Goal: Transaction & Acquisition: Purchase product/service

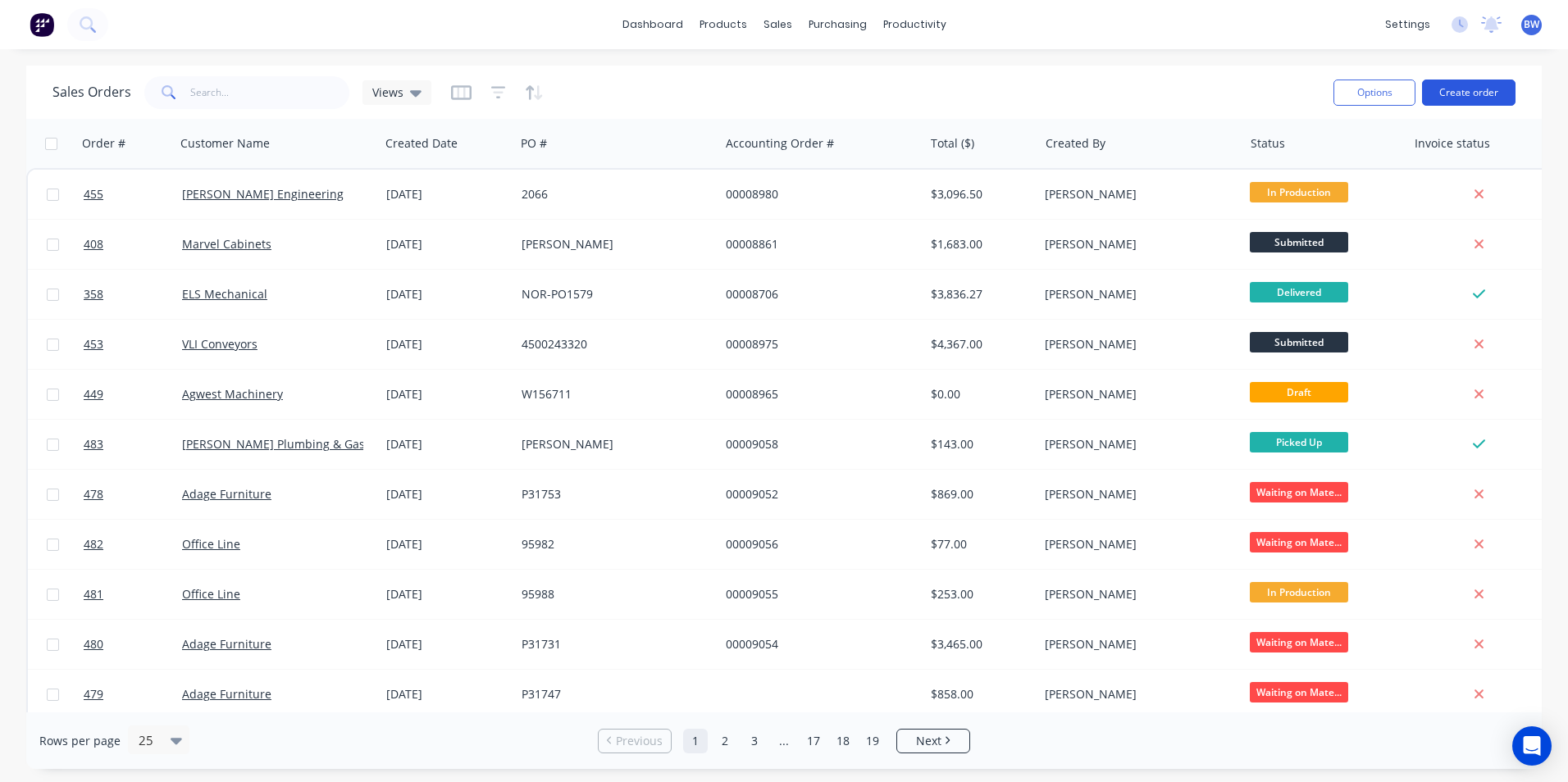
click at [1467, 93] on button "Create order" at bounding box center [1468, 93] width 93 height 26
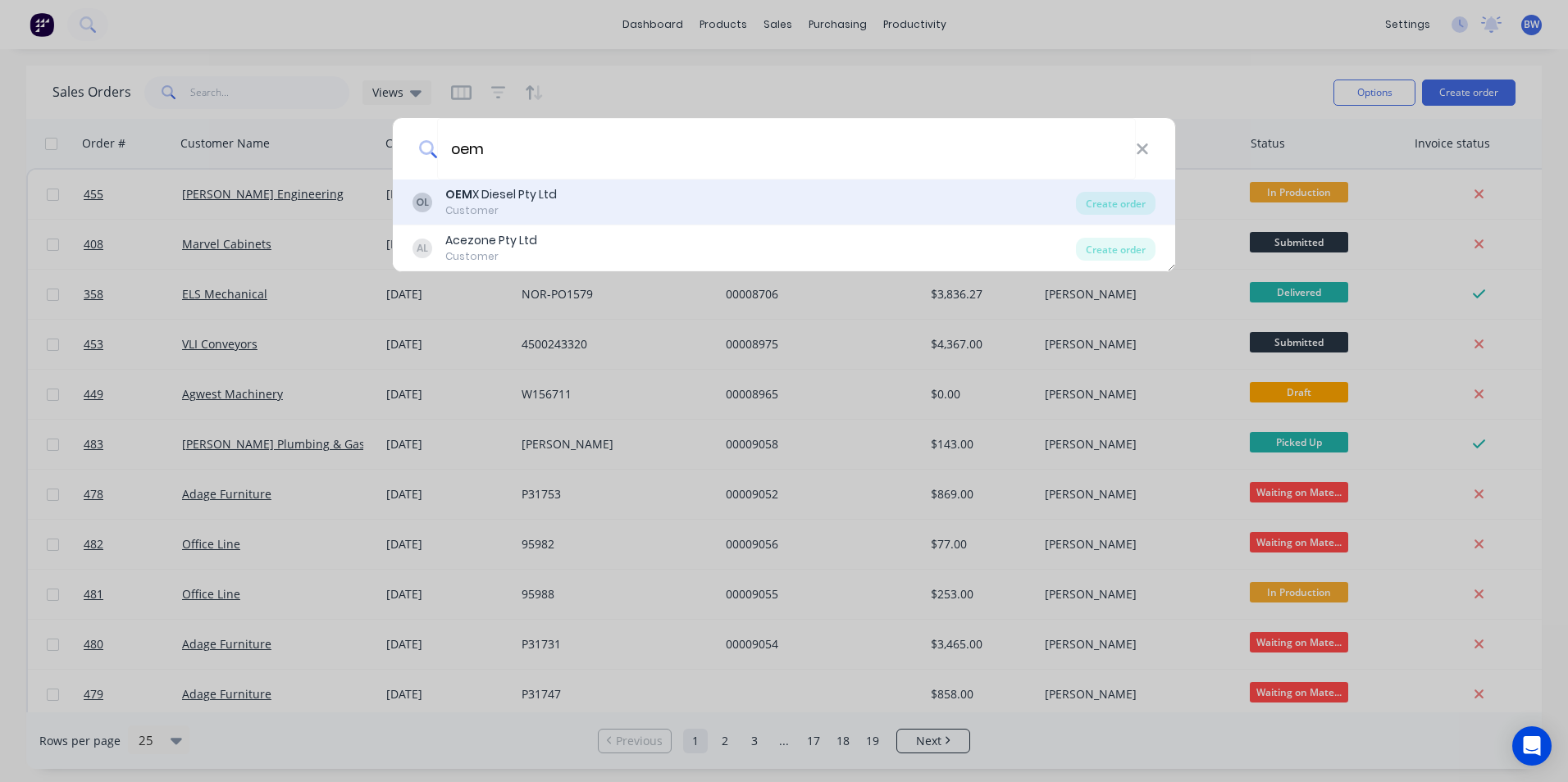
type input "oem"
click at [536, 203] on div "OEM X Diesel Pty Ltd" at bounding box center [500, 194] width 111 height 17
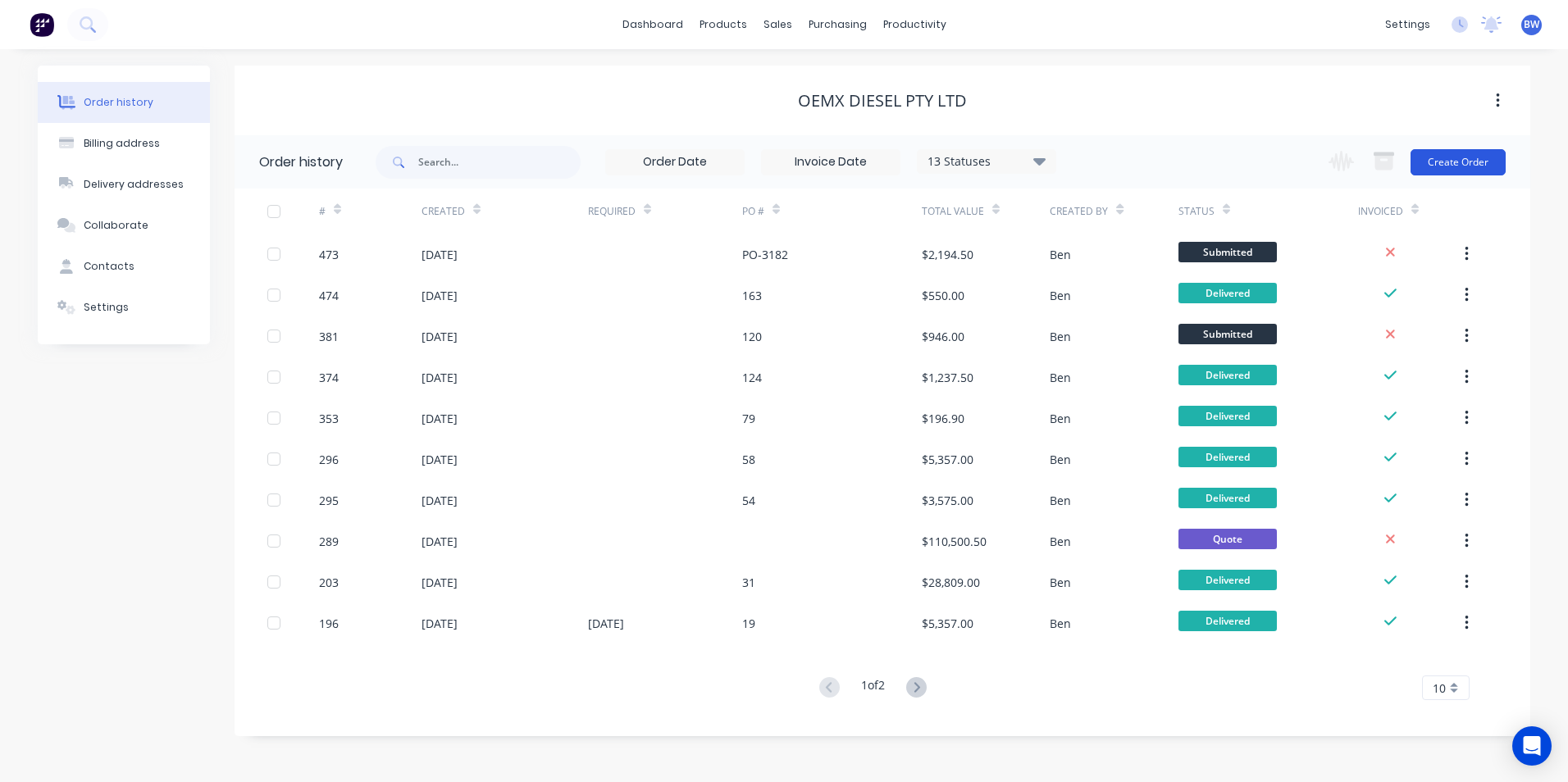
click at [1476, 157] on button "Create Order" at bounding box center [1458, 162] width 95 height 26
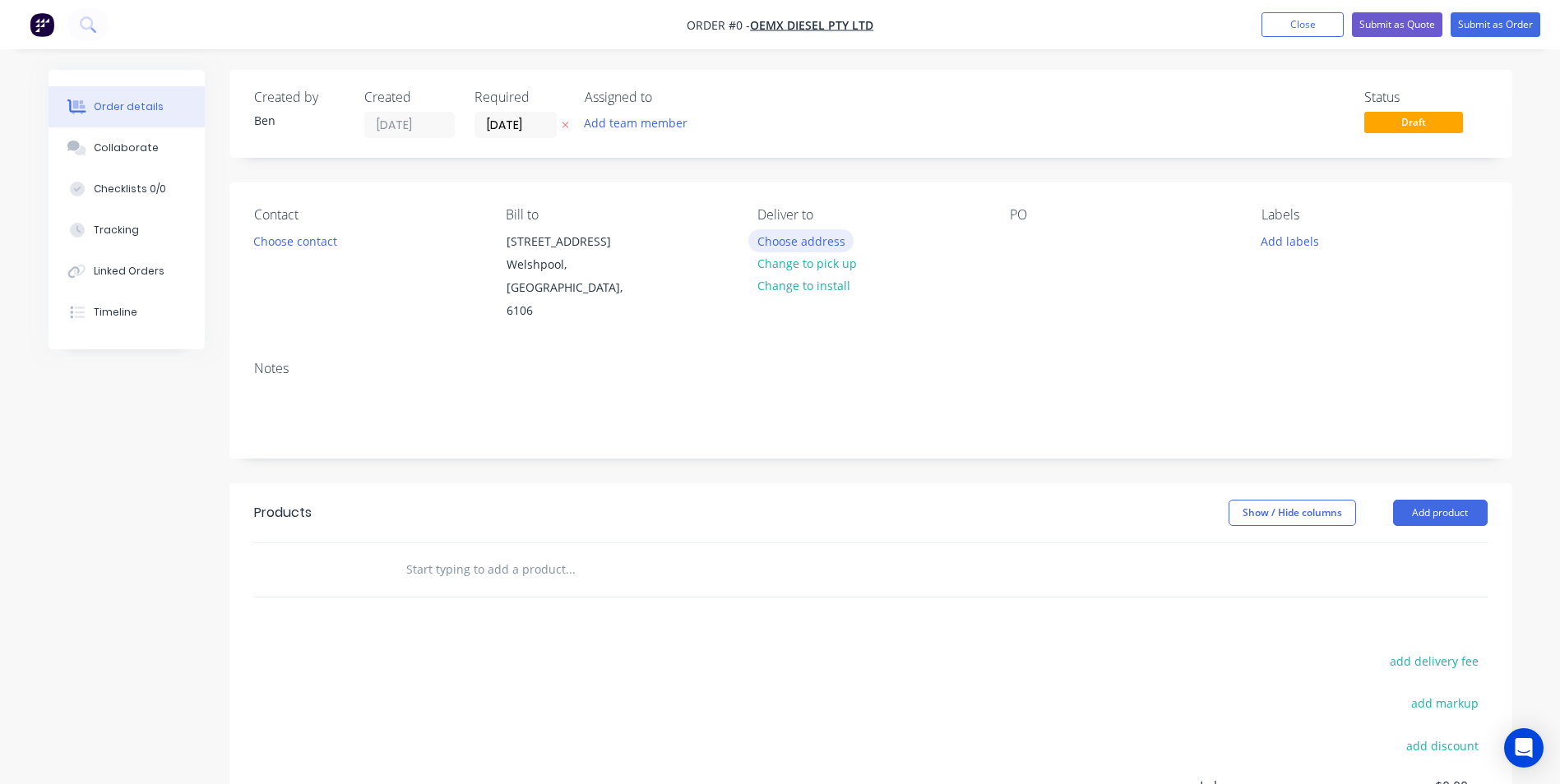
click at [789, 235] on button "Choose address" at bounding box center [801, 240] width 105 height 22
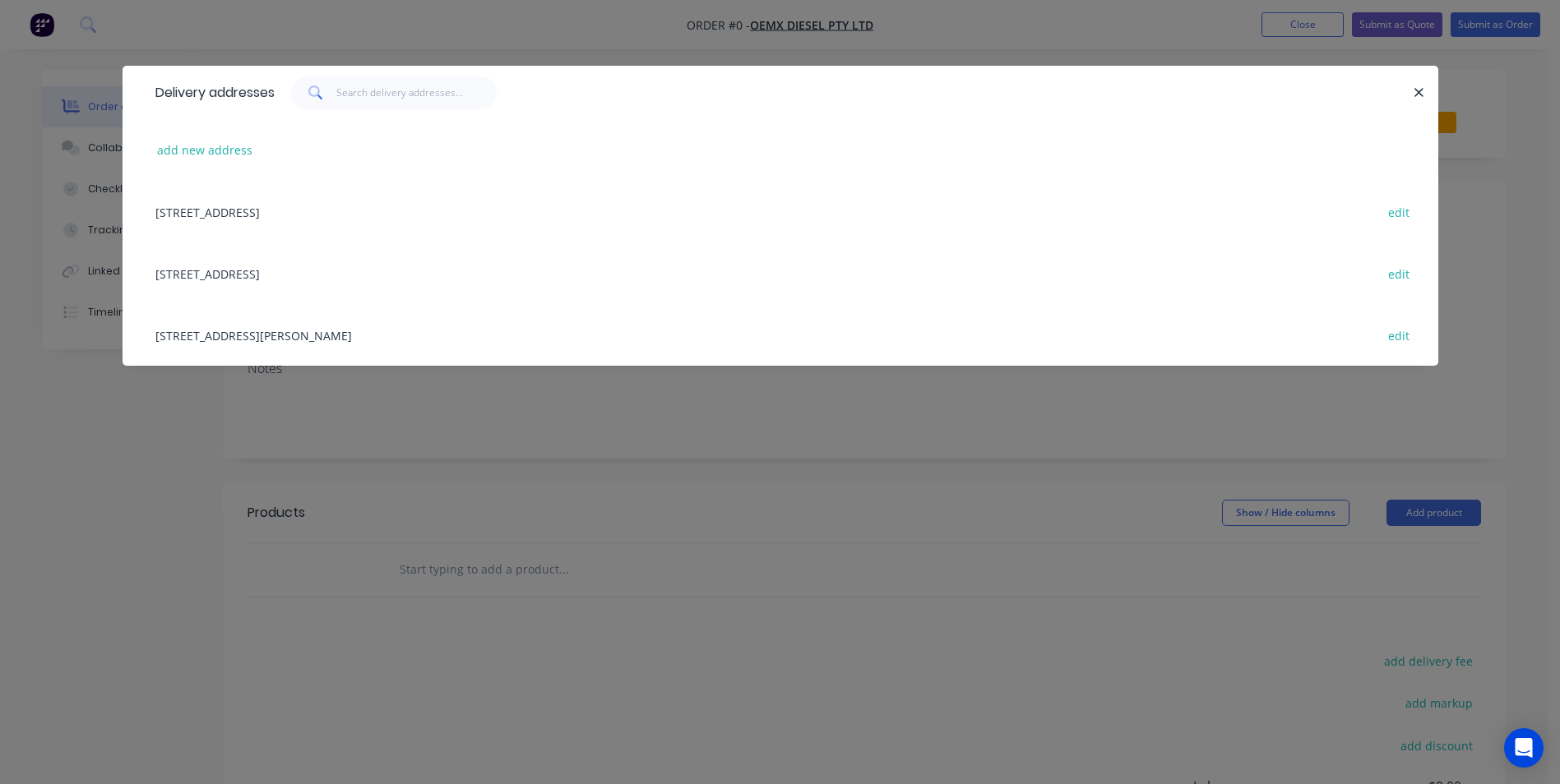
click at [319, 334] on div "[STREET_ADDRESS][PERSON_NAME] edit" at bounding box center [780, 335] width 1267 height 62
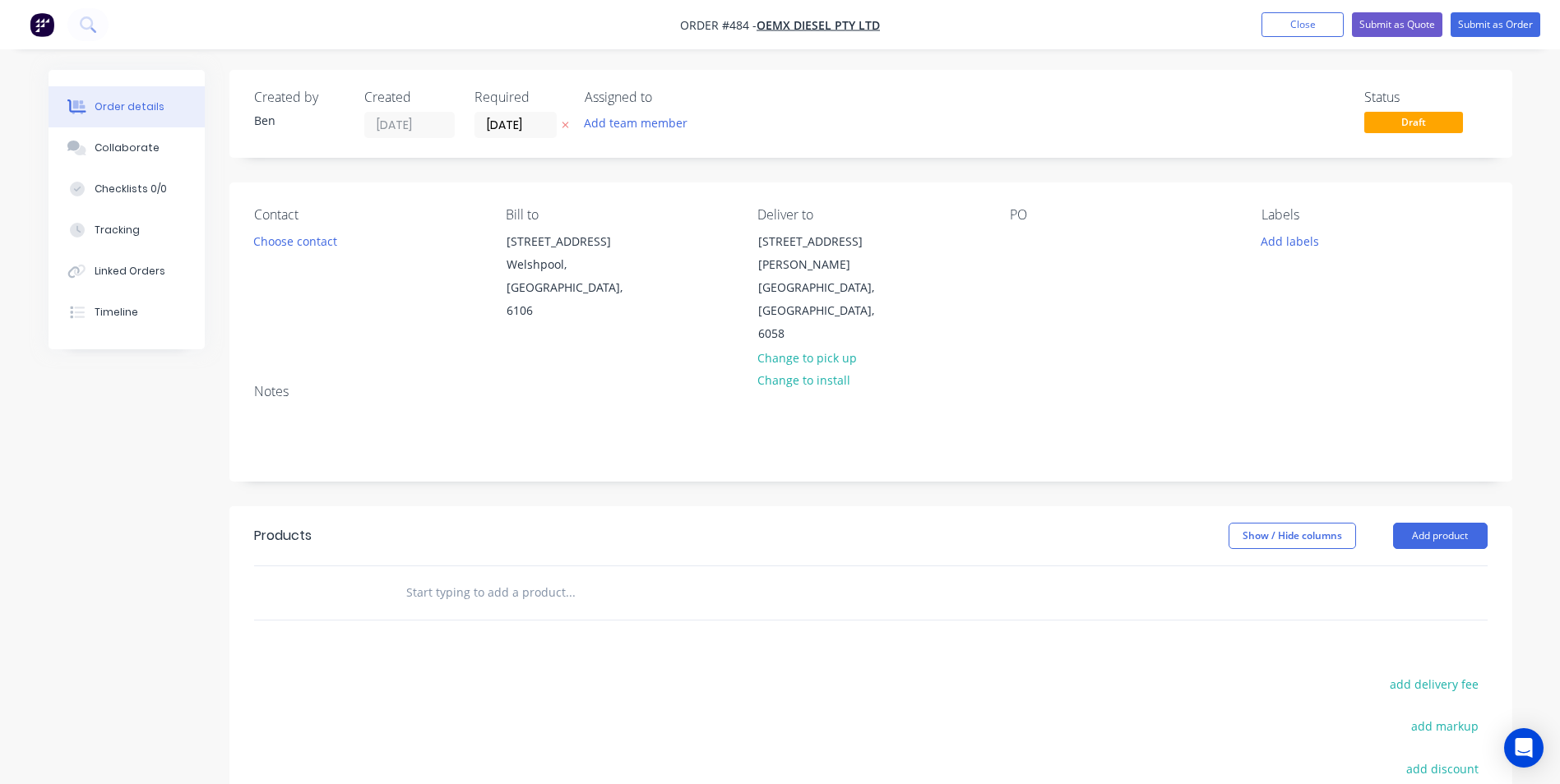
click at [562, 125] on icon at bounding box center [565, 125] width 7 height 10
click at [1030, 240] on div at bounding box center [1023, 241] width 26 height 24
click at [1415, 523] on button "Add product" at bounding box center [1440, 536] width 94 height 26
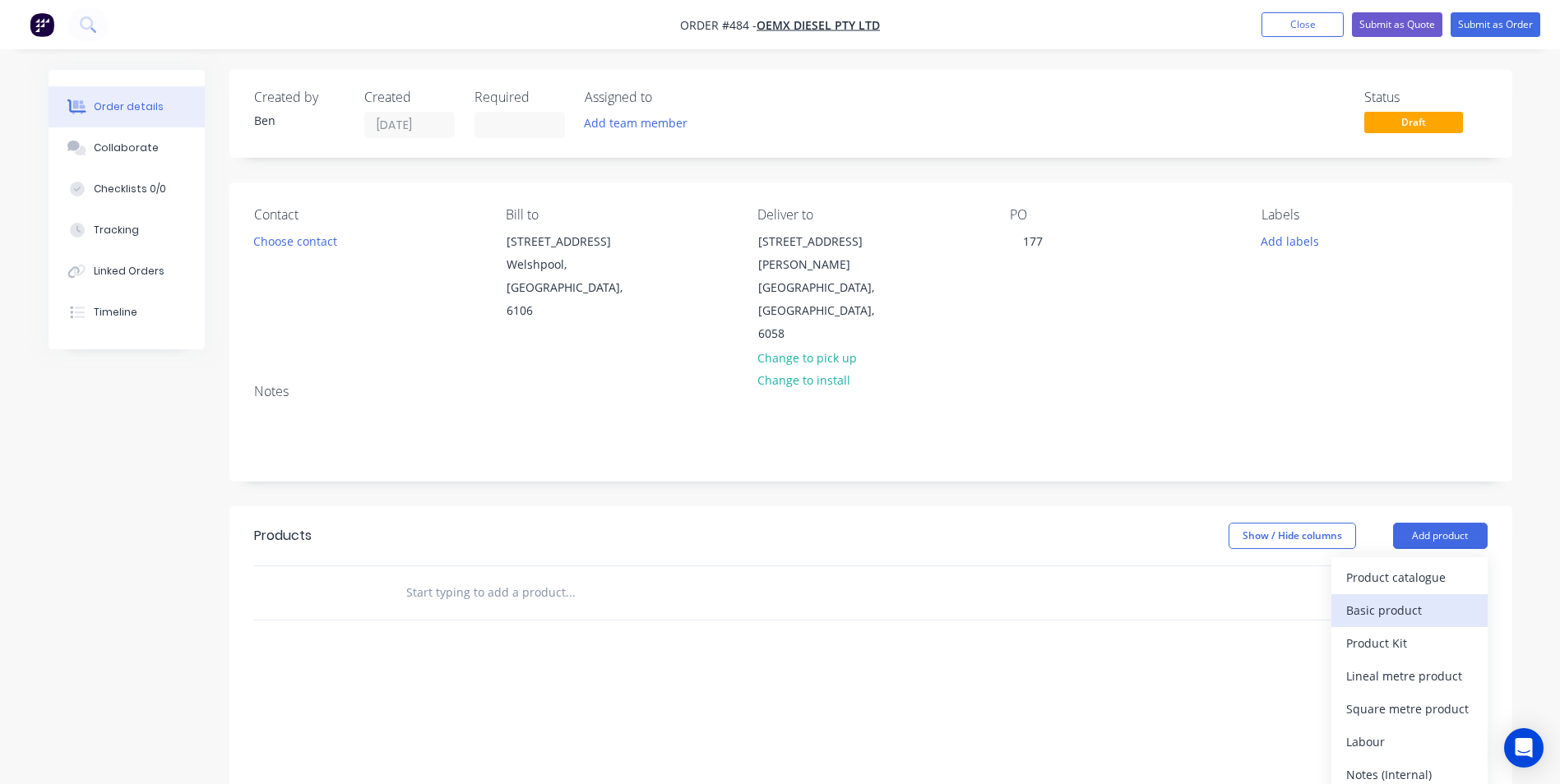
click at [1404, 598] on div "Basic product" at bounding box center [1409, 610] width 126 height 24
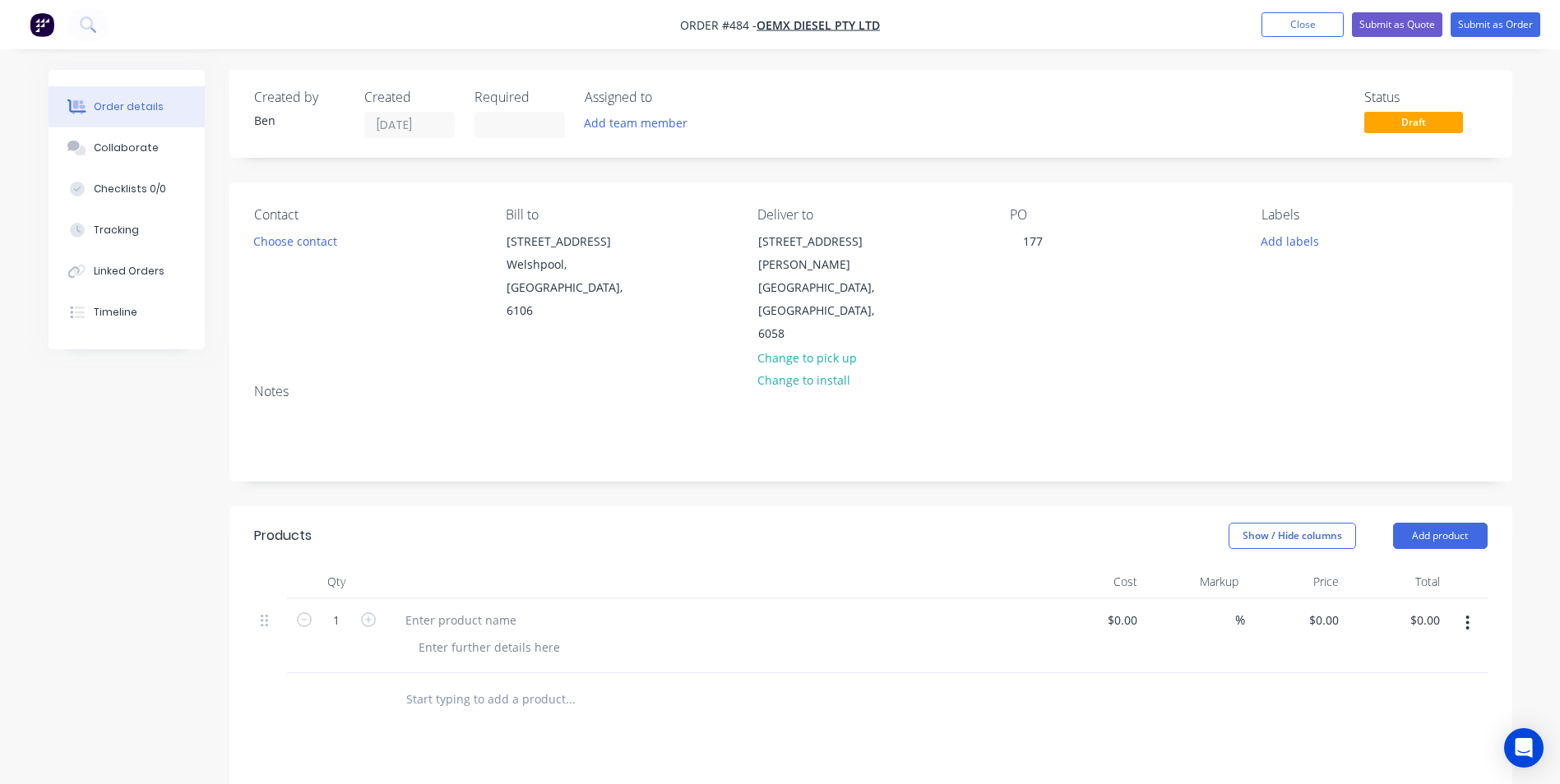
click at [366, 606] on form "1" at bounding box center [335, 619] width 85 height 25
click at [368, 612] on icon "button" at bounding box center [369, 620] width 15 height 15
drag, startPoint x: 368, startPoint y: 575, endPoint x: 375, endPoint y: 582, distance: 9.9
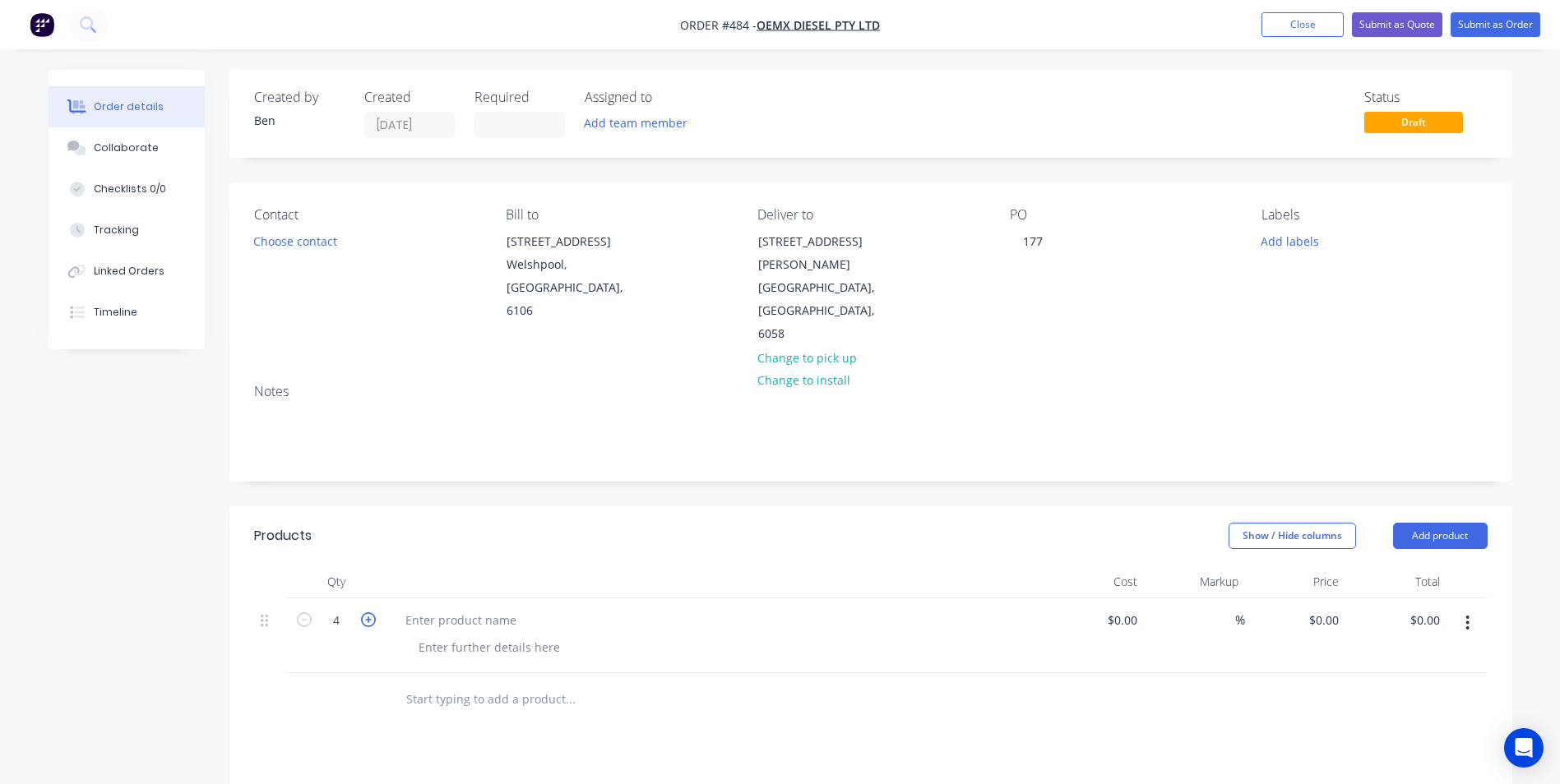
click at [375, 612] on icon "button" at bounding box center [369, 620] width 15 height 15
type input "5"
click at [400, 608] on div at bounding box center [461, 620] width 137 height 24
click at [1329, 608] on input "0" at bounding box center [1326, 620] width 38 height 24
type input "$250.00"
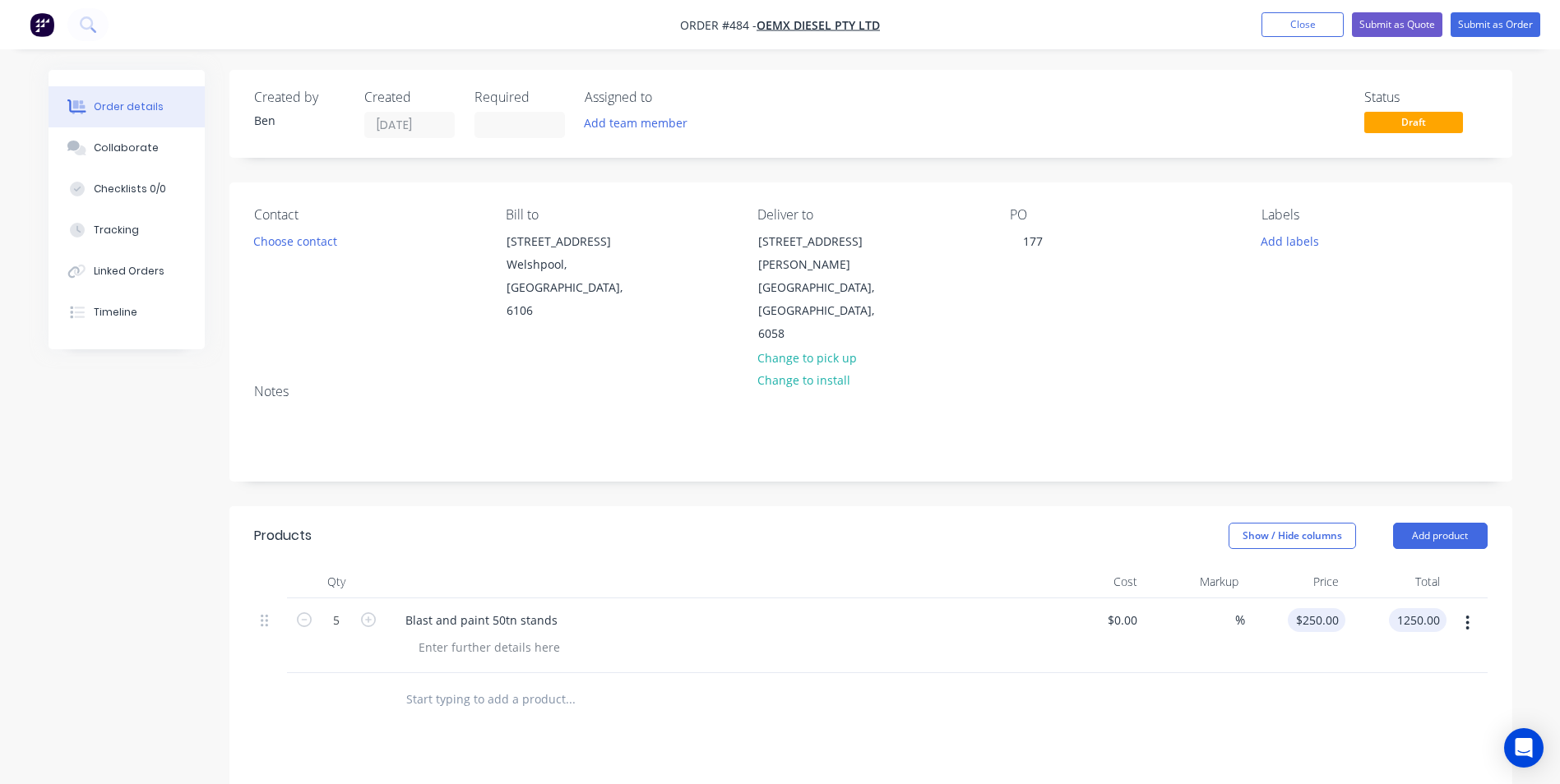
type input "$1,250.00"
click at [1498, 30] on button "Submit as Order" at bounding box center [1495, 25] width 89 height 25
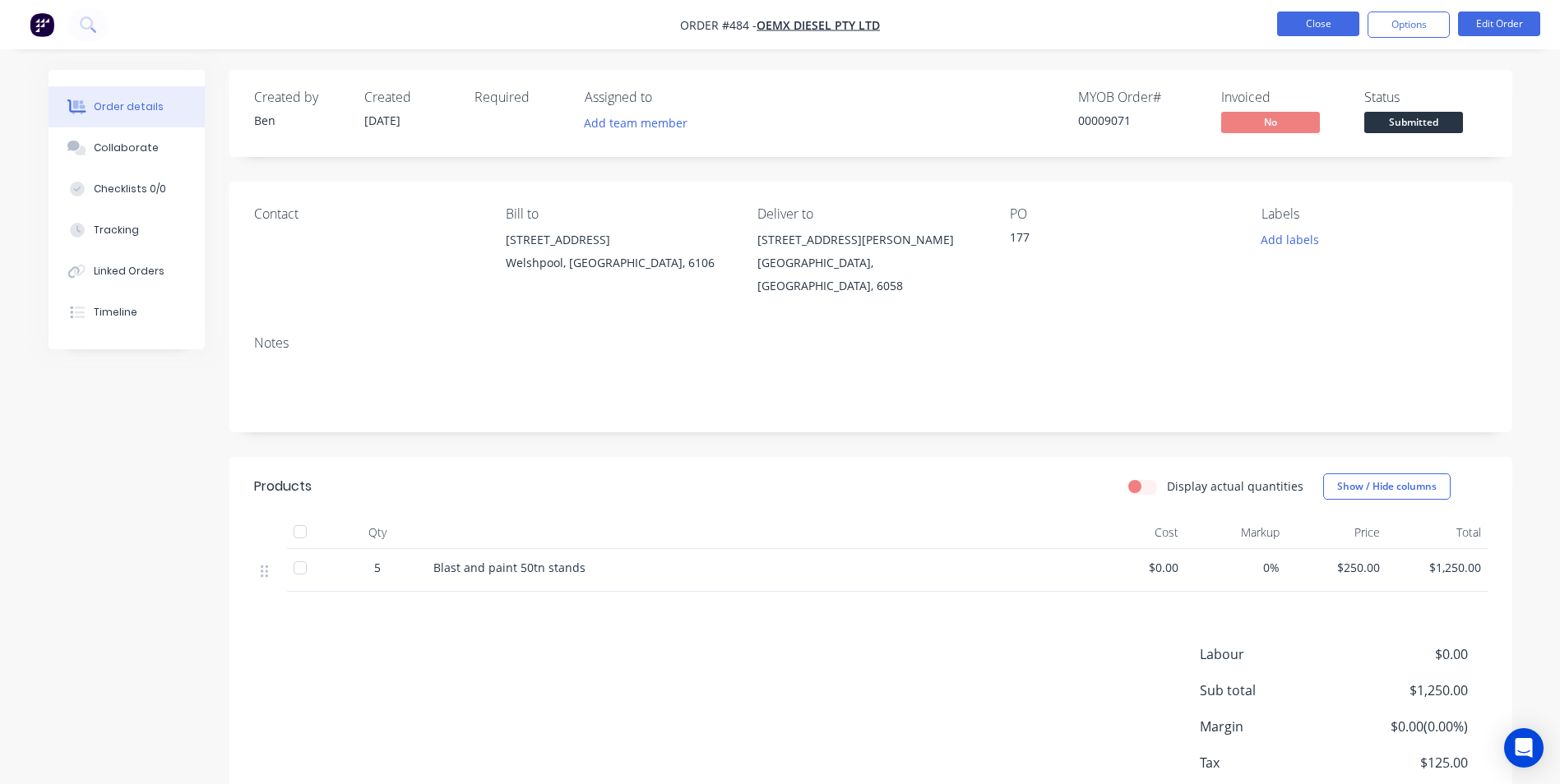
click at [1294, 26] on button "Close" at bounding box center [1318, 24] width 83 height 25
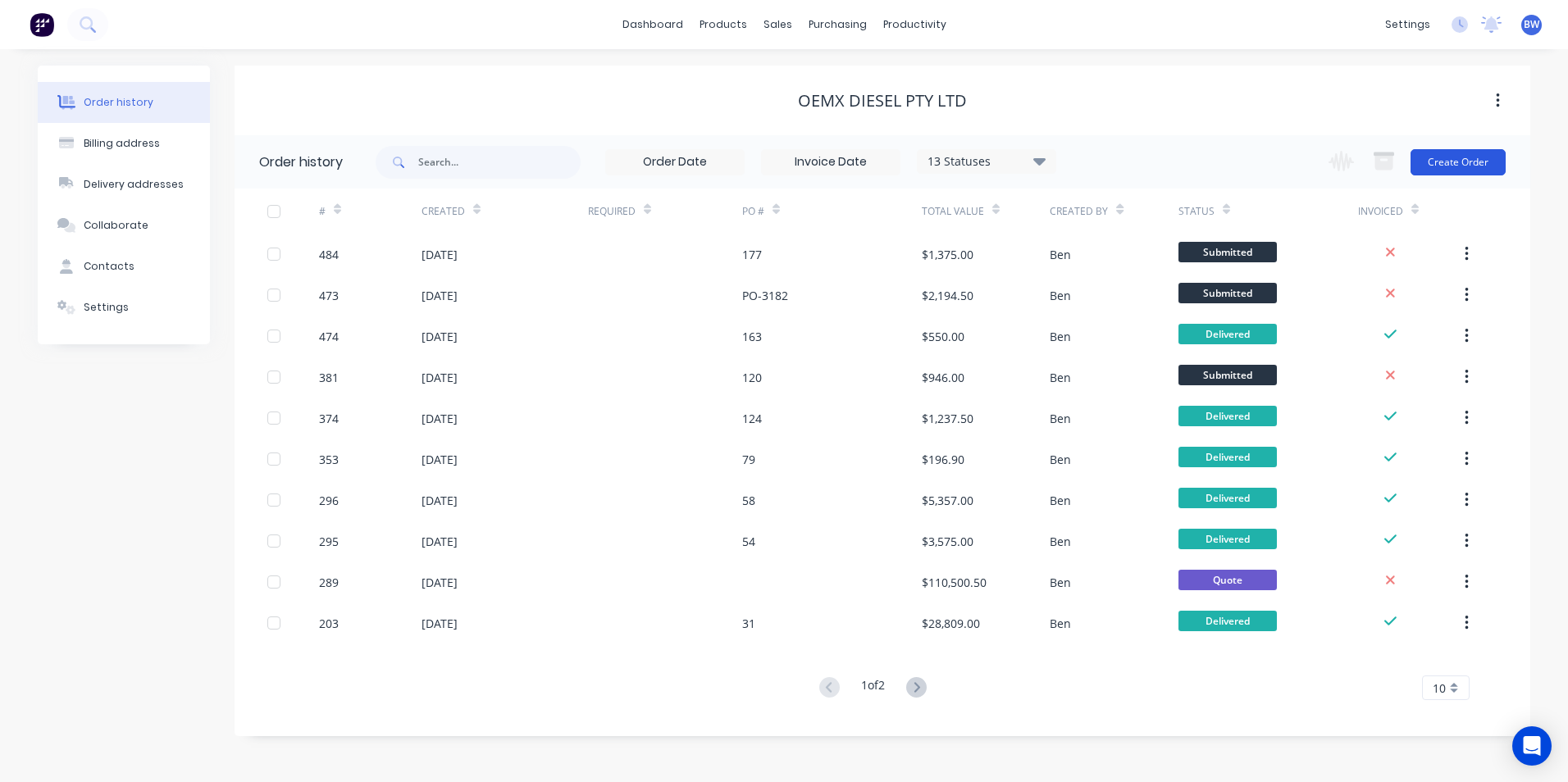
click at [1472, 162] on button "Create Order" at bounding box center [1458, 162] width 95 height 26
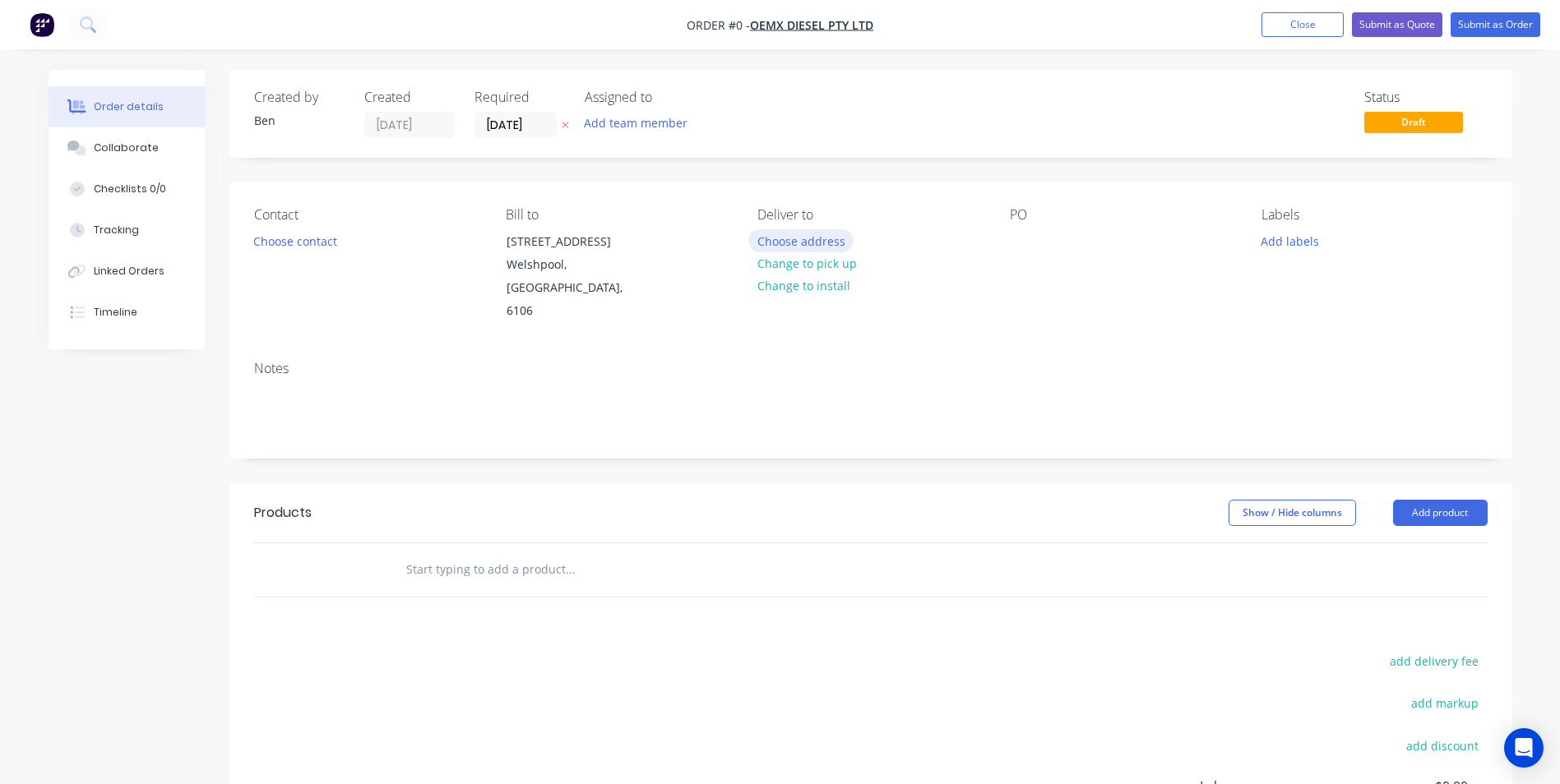
click at [809, 247] on button "Choose address" at bounding box center [801, 240] width 105 height 22
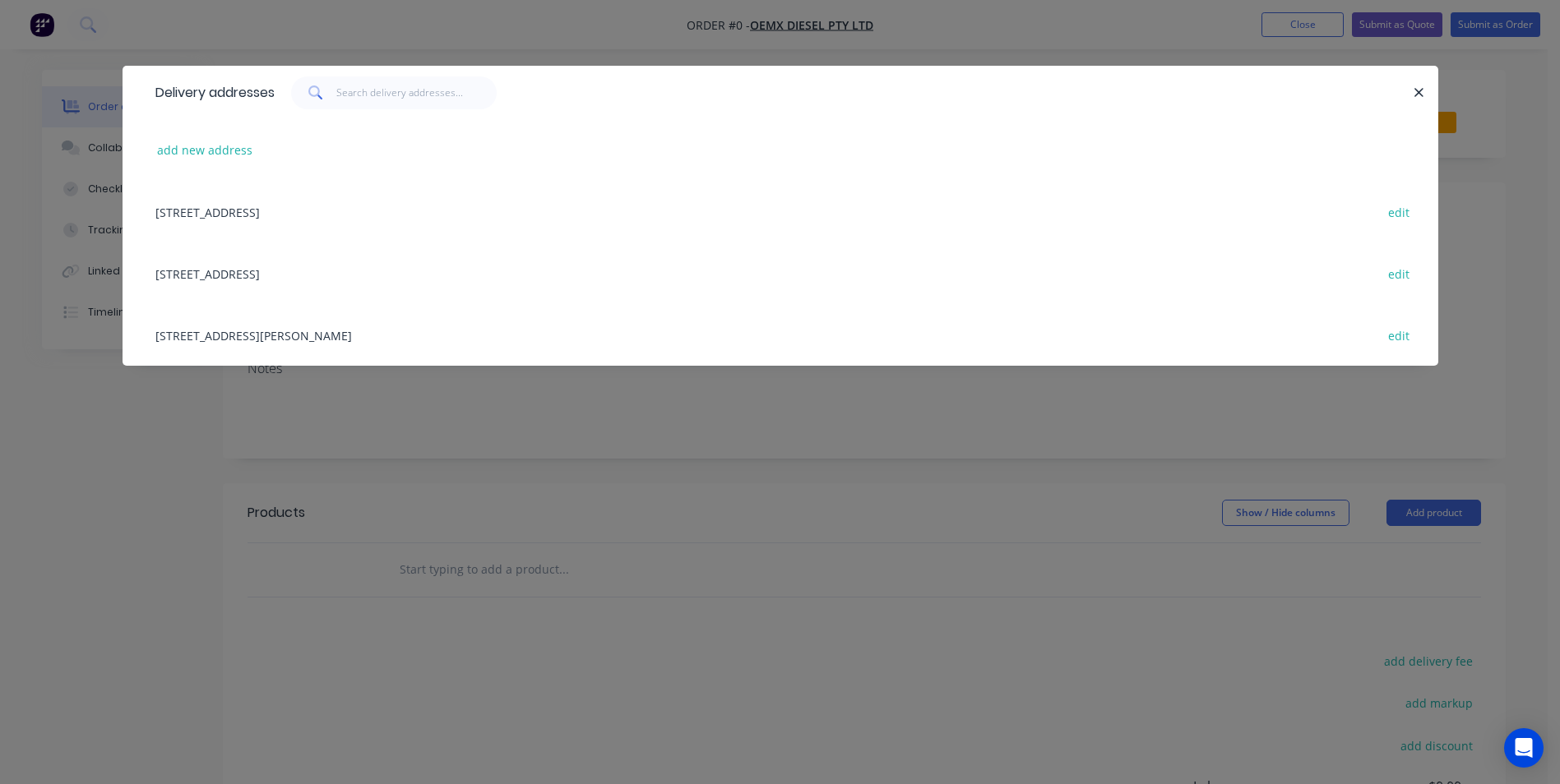
click at [304, 329] on div "[STREET_ADDRESS][PERSON_NAME] edit" at bounding box center [780, 335] width 1267 height 62
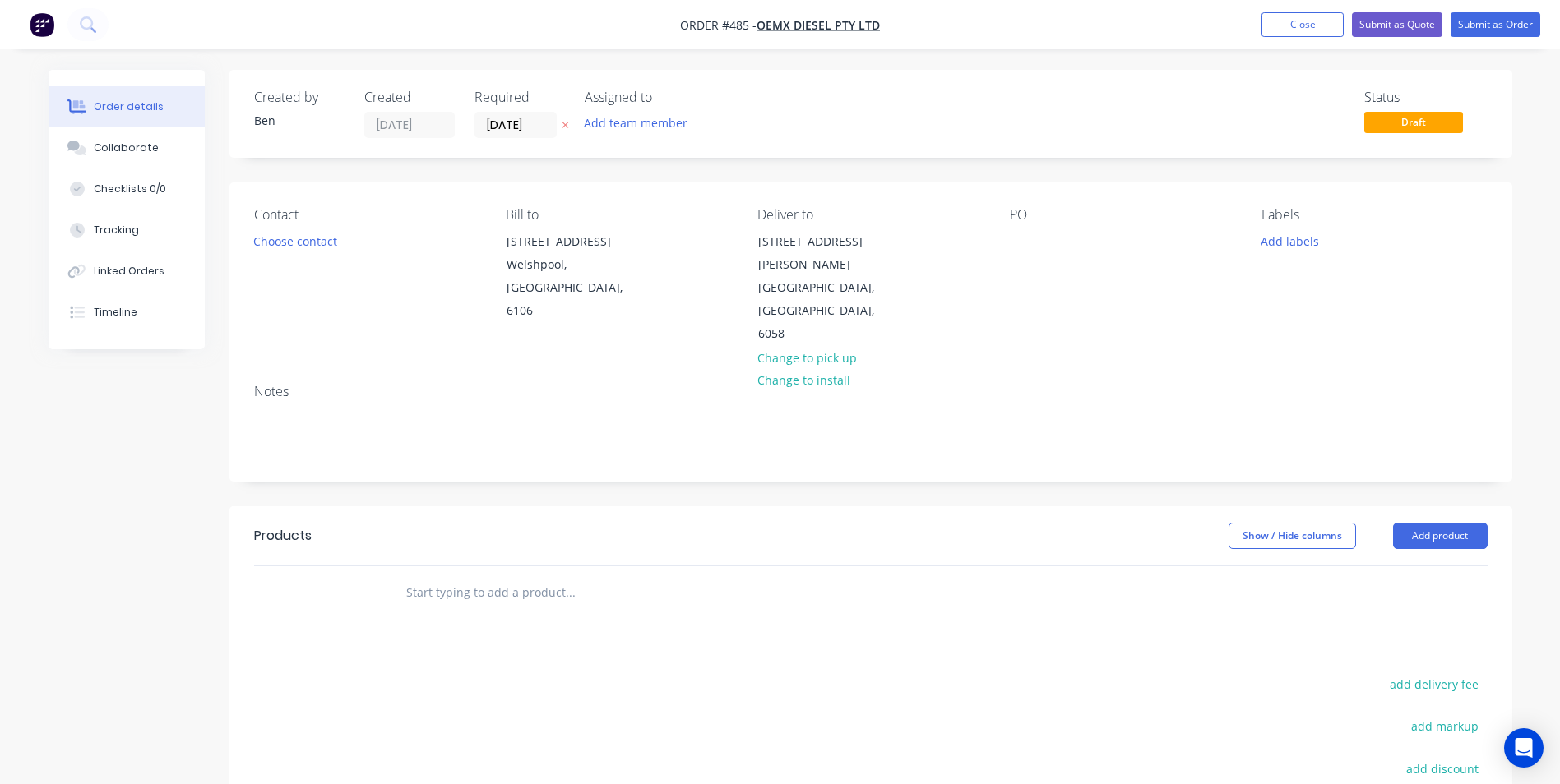
click at [564, 128] on icon at bounding box center [565, 125] width 7 height 10
click at [1030, 242] on div at bounding box center [1023, 241] width 26 height 24
click at [1429, 523] on button "Add product" at bounding box center [1440, 536] width 94 height 26
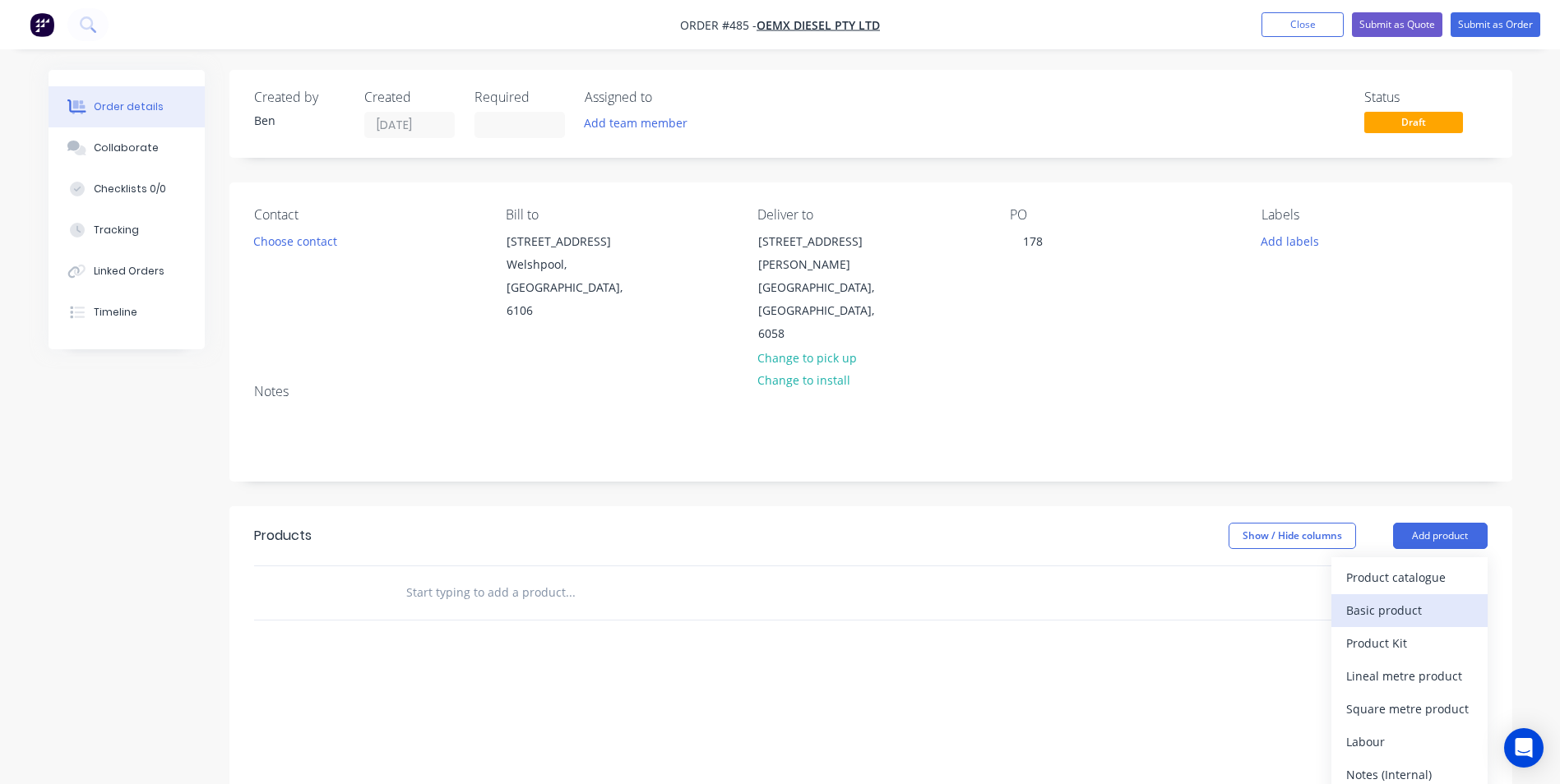
click at [1388, 598] on div "Basic product" at bounding box center [1409, 610] width 126 height 24
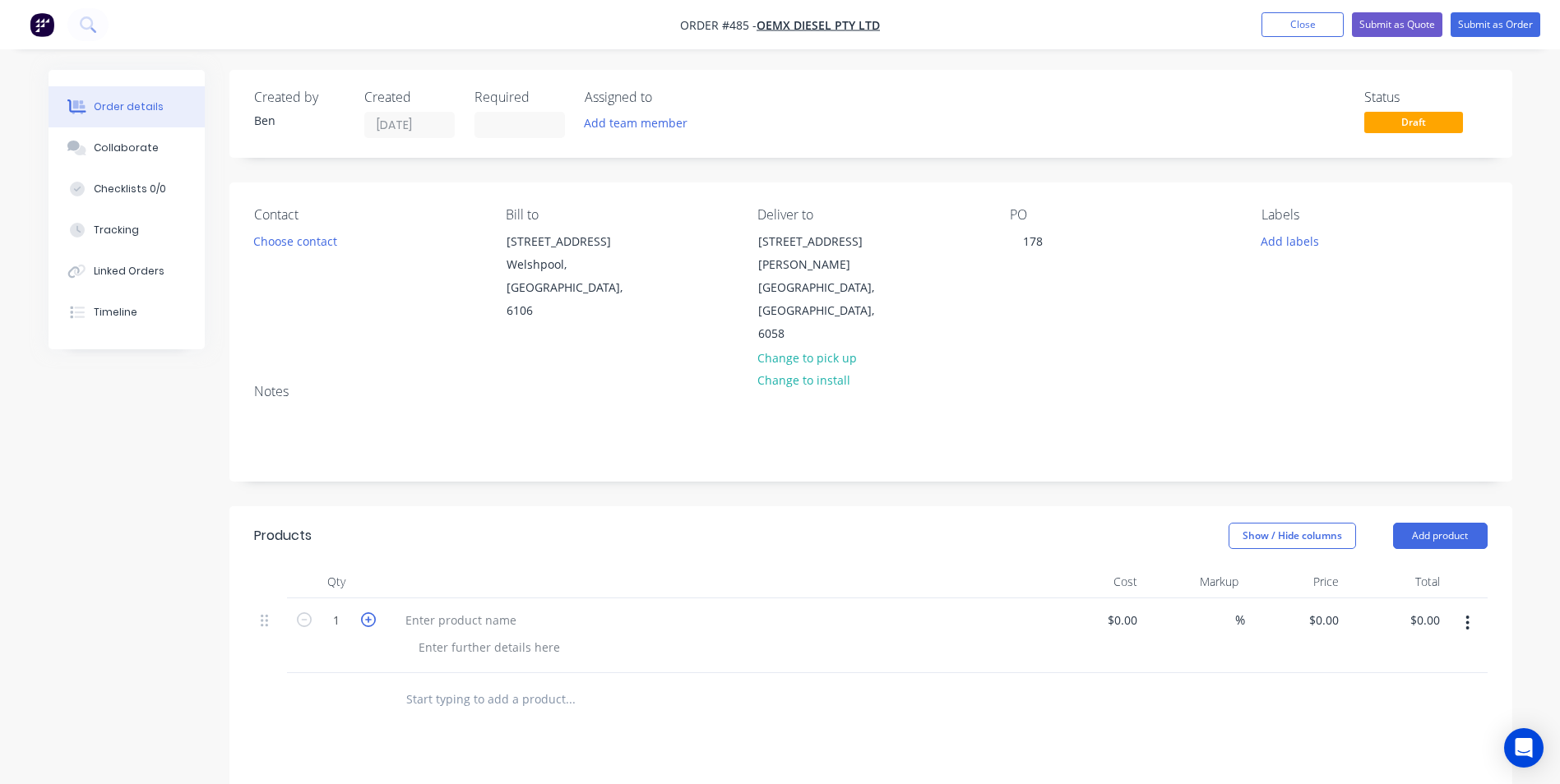
click at [373, 612] on icon "button" at bounding box center [369, 620] width 15 height 15
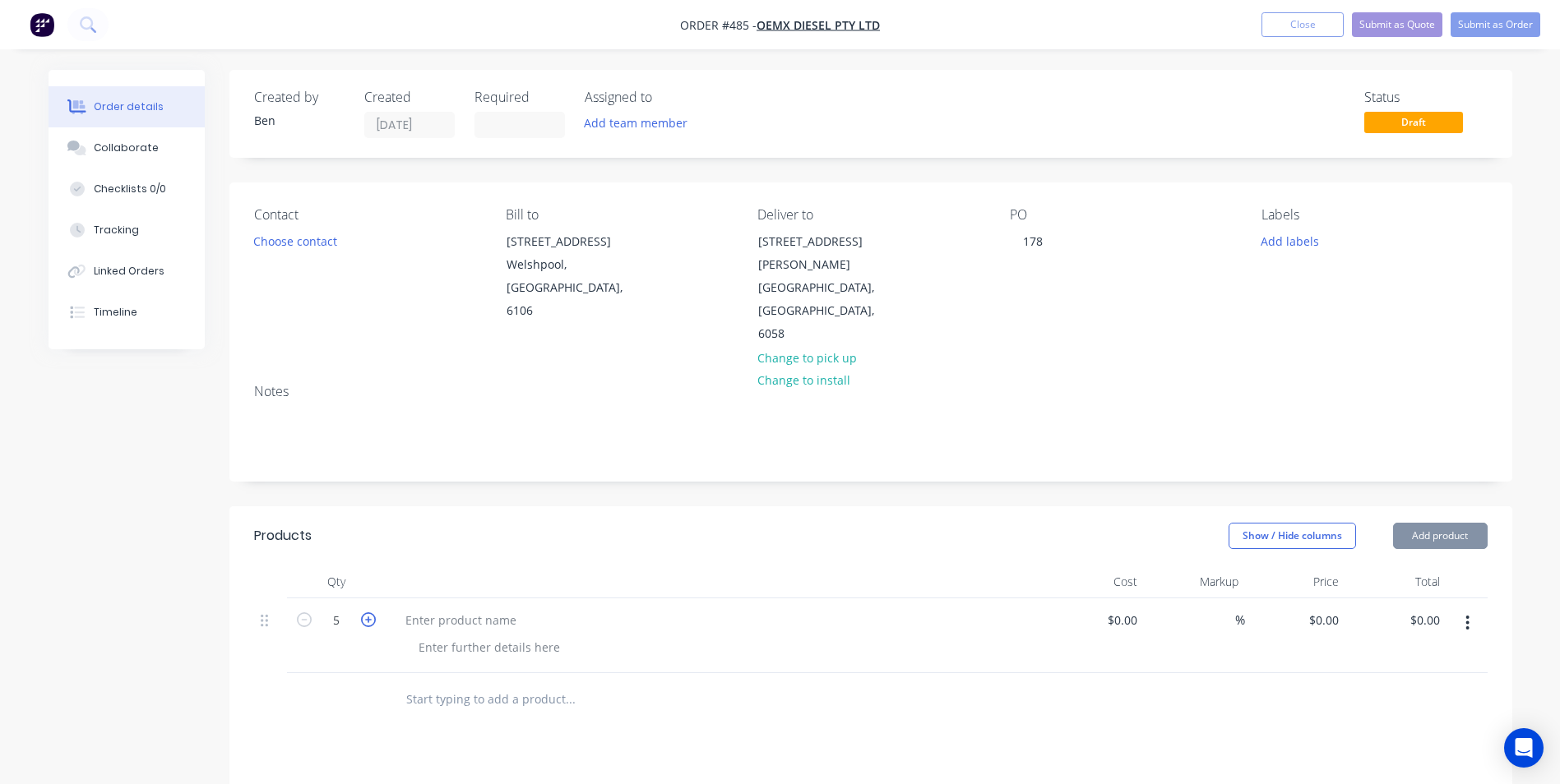
type input "6"
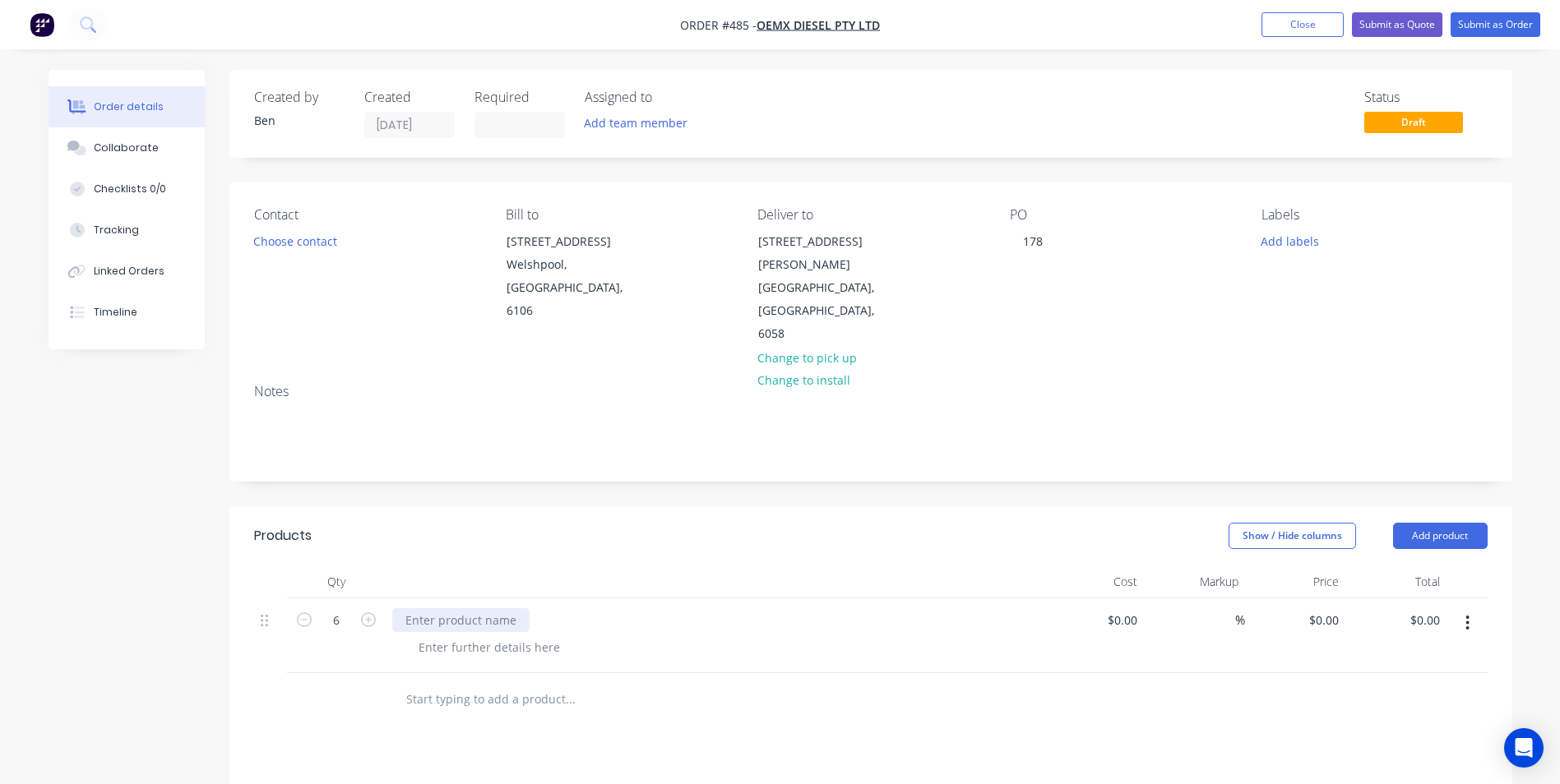
click at [399, 608] on div at bounding box center [461, 620] width 137 height 24
click at [1317, 598] on div "0 $0.00" at bounding box center [1296, 635] width 101 height 75
type input "$250.00"
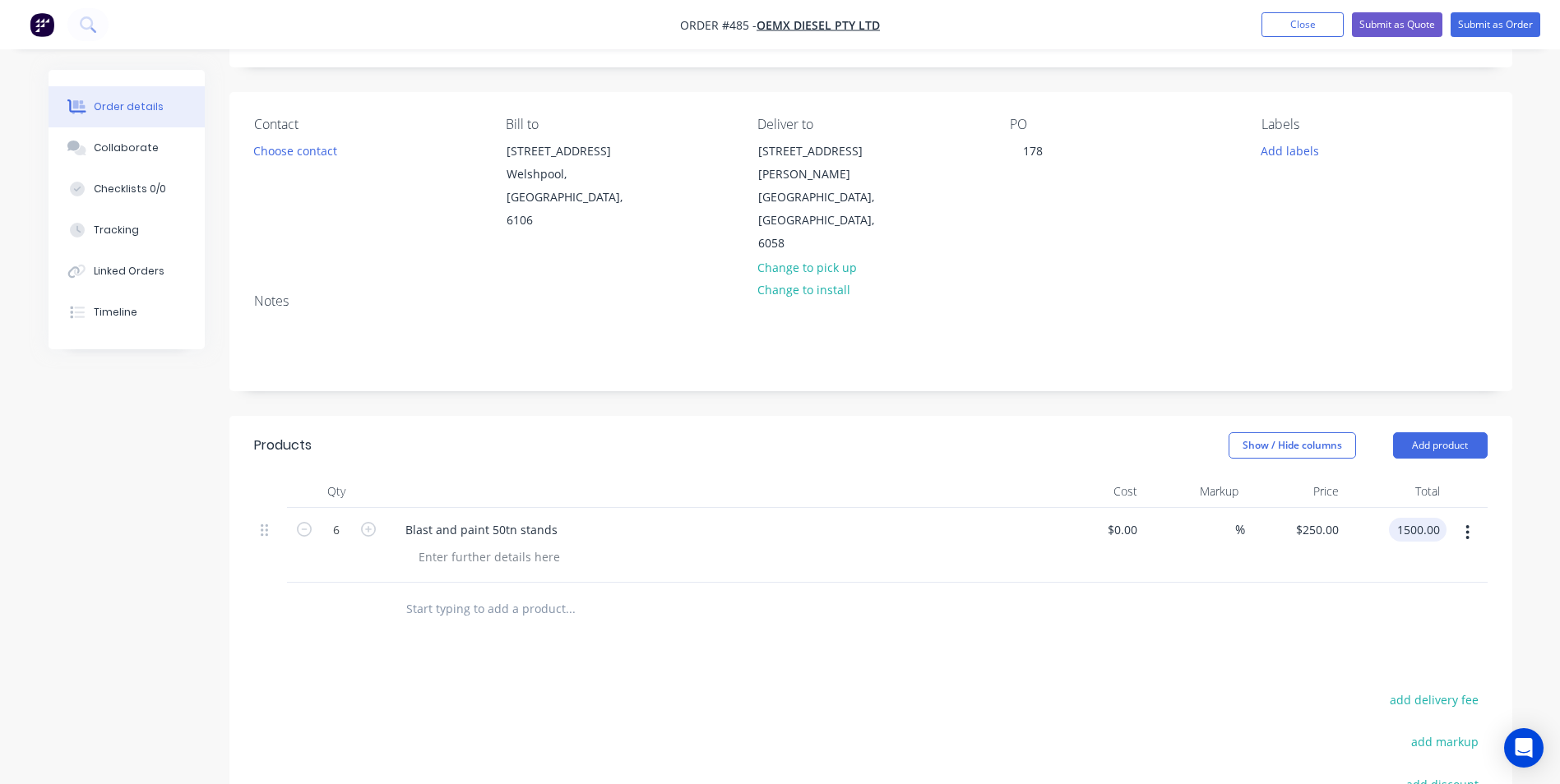
scroll to position [316, 0]
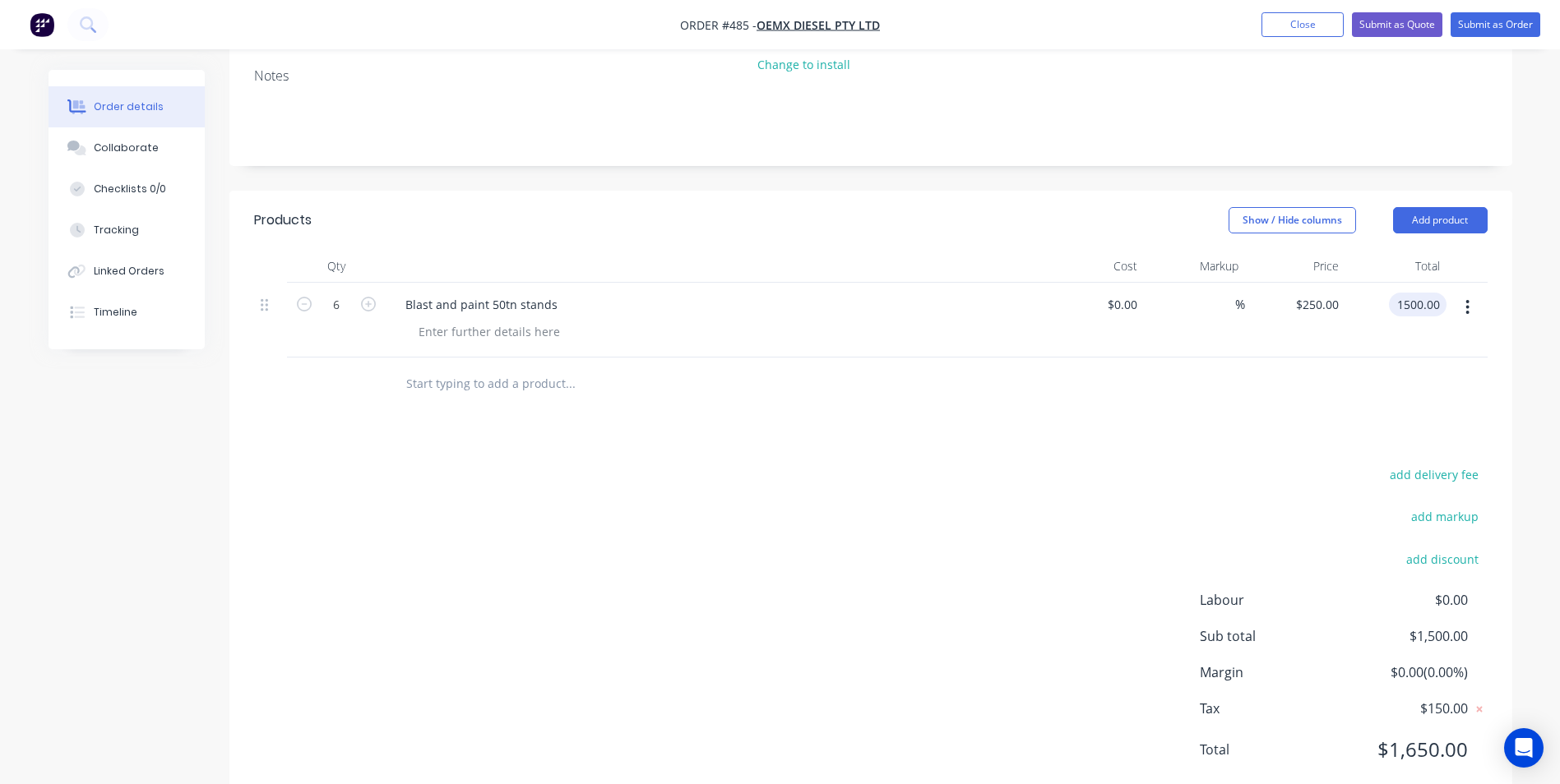
type input "$1,500.00"
click at [939, 545] on div "add delivery fee add markup add discount Labour $0.00 Sub total $1,500.00 Margi…" at bounding box center [871, 622] width 1234 height 317
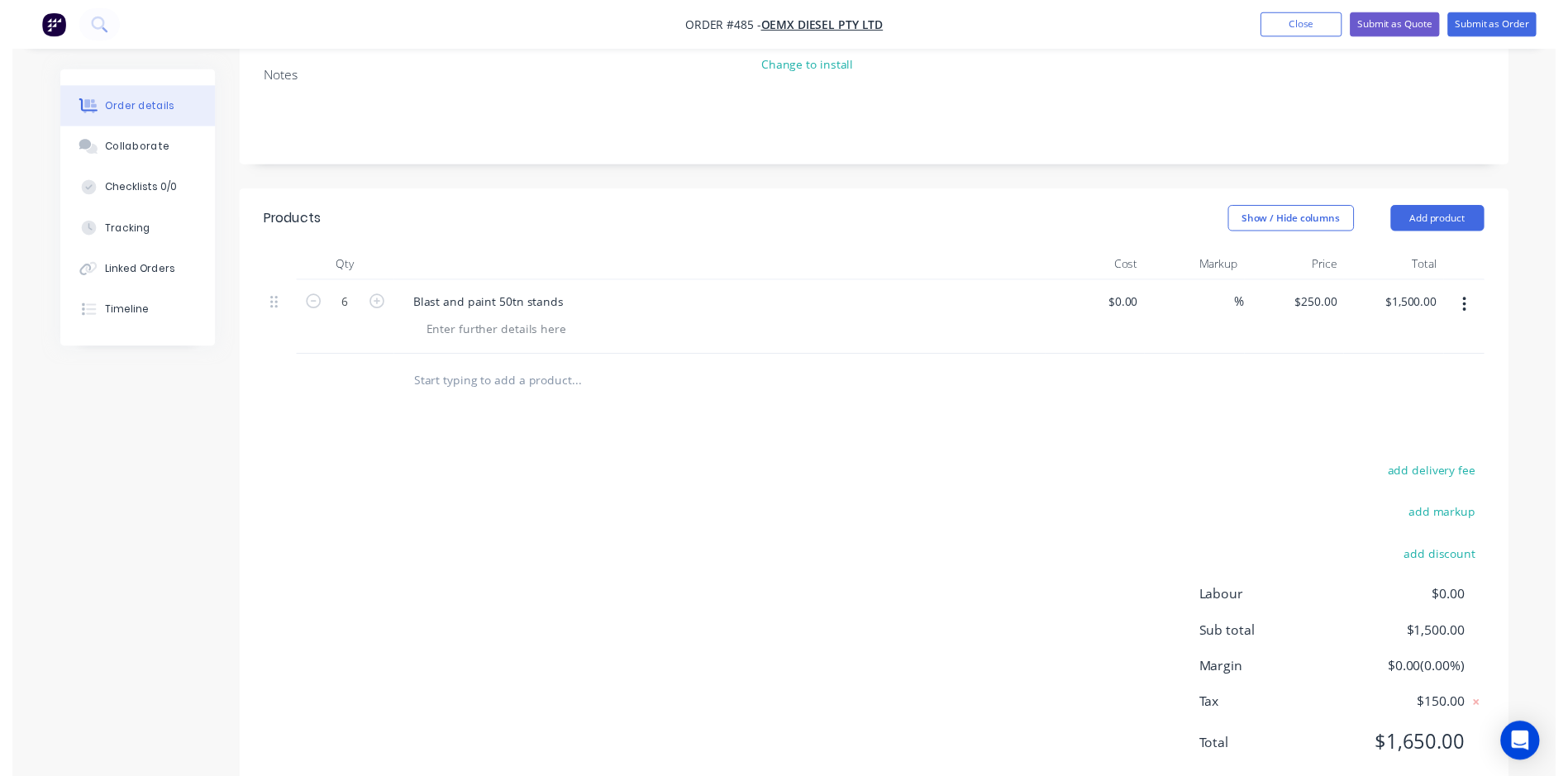
scroll to position [0, 0]
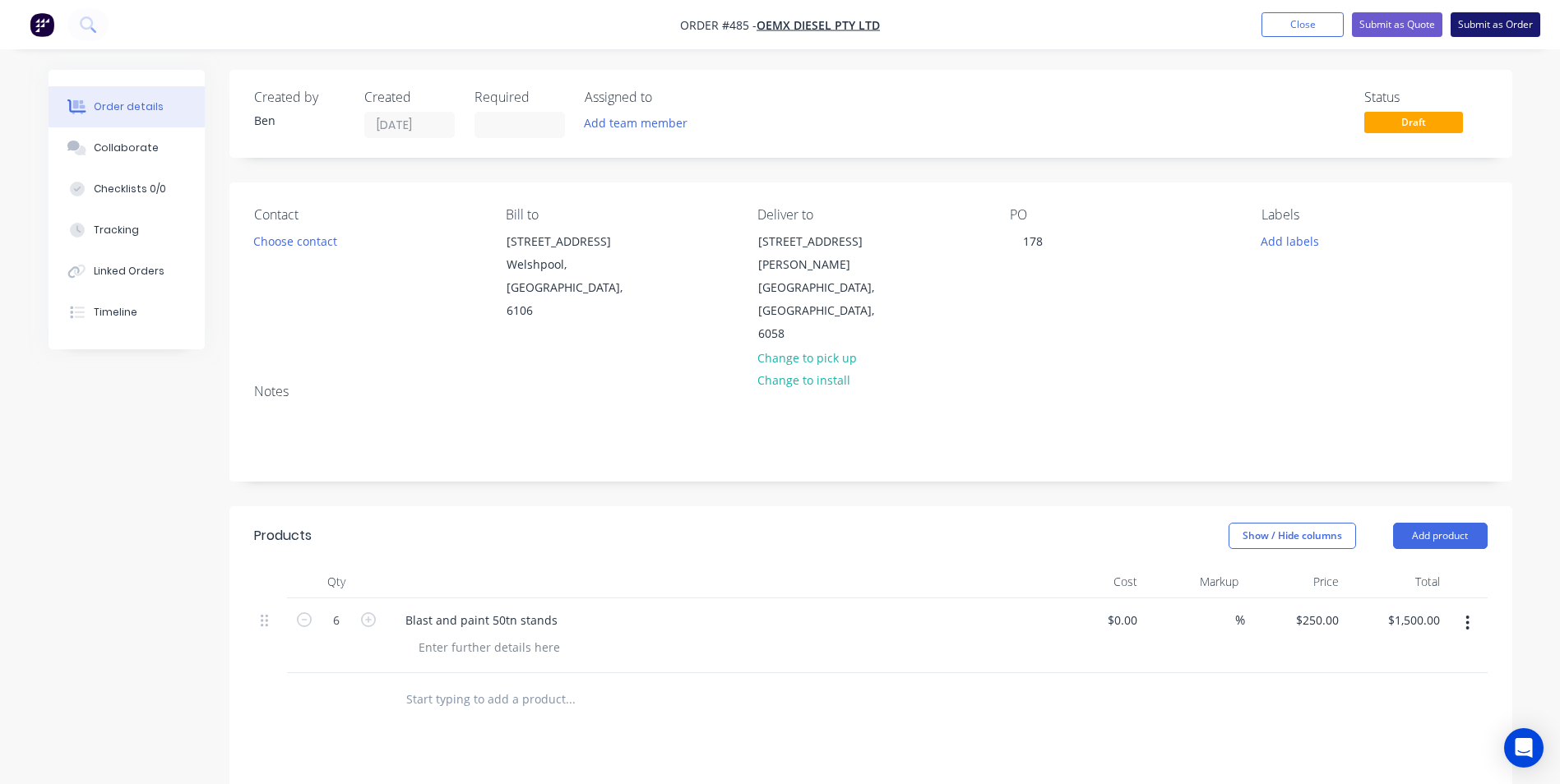
click at [1503, 26] on button "Submit as Order" at bounding box center [1495, 25] width 89 height 25
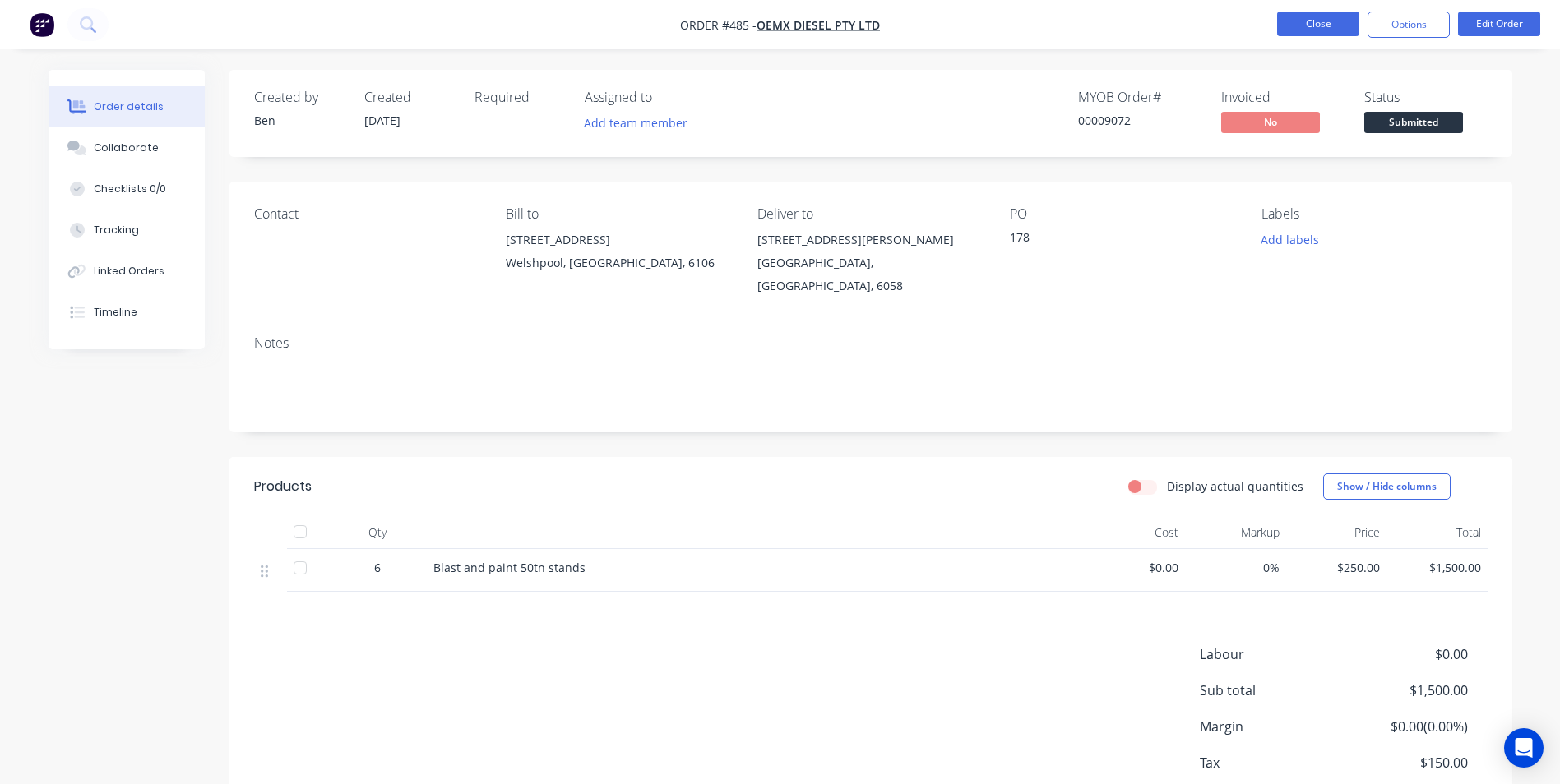
click at [1323, 23] on button "Close" at bounding box center [1318, 24] width 83 height 25
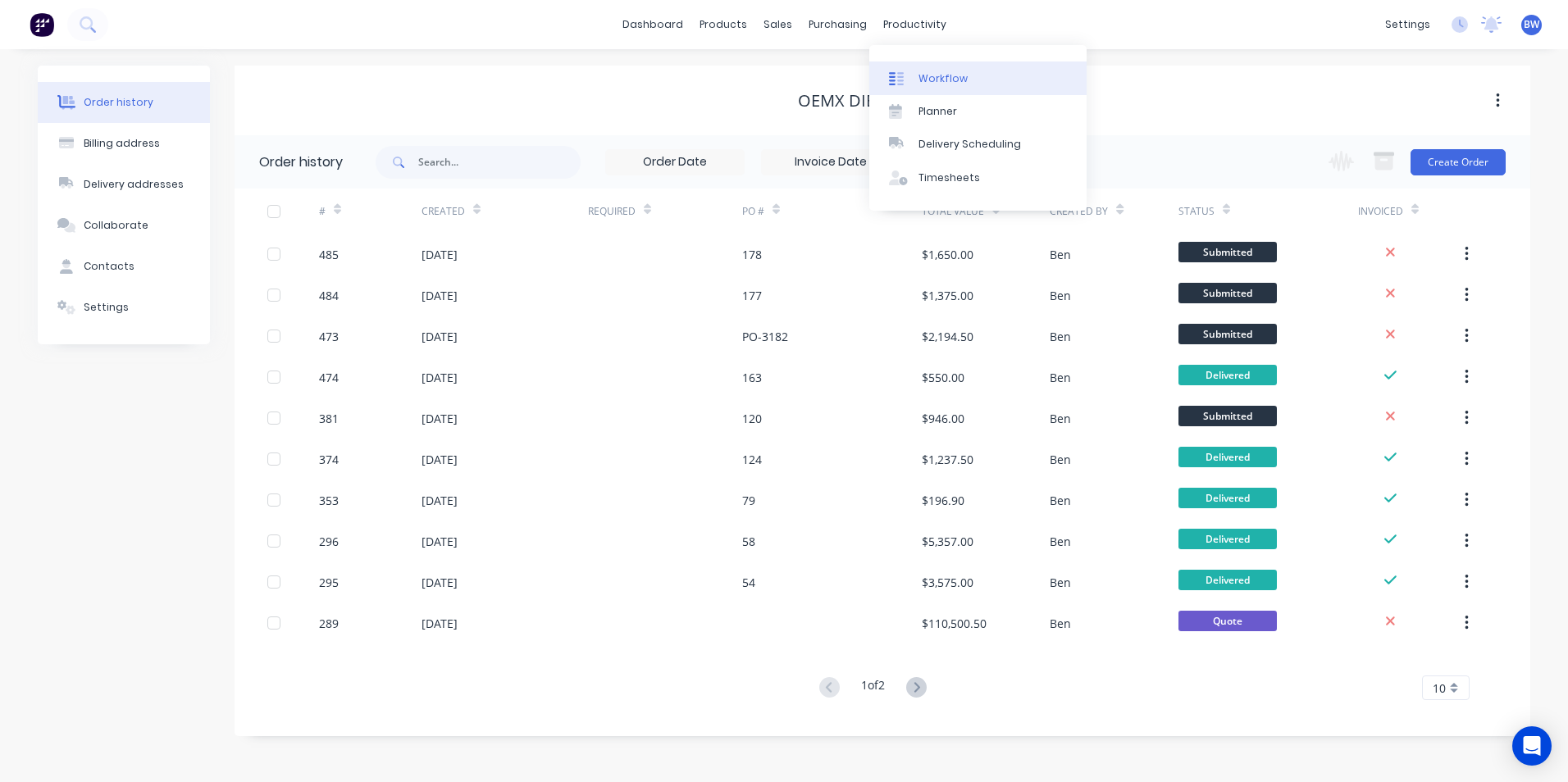
click at [920, 70] on link "Workflow" at bounding box center [978, 78] width 218 height 33
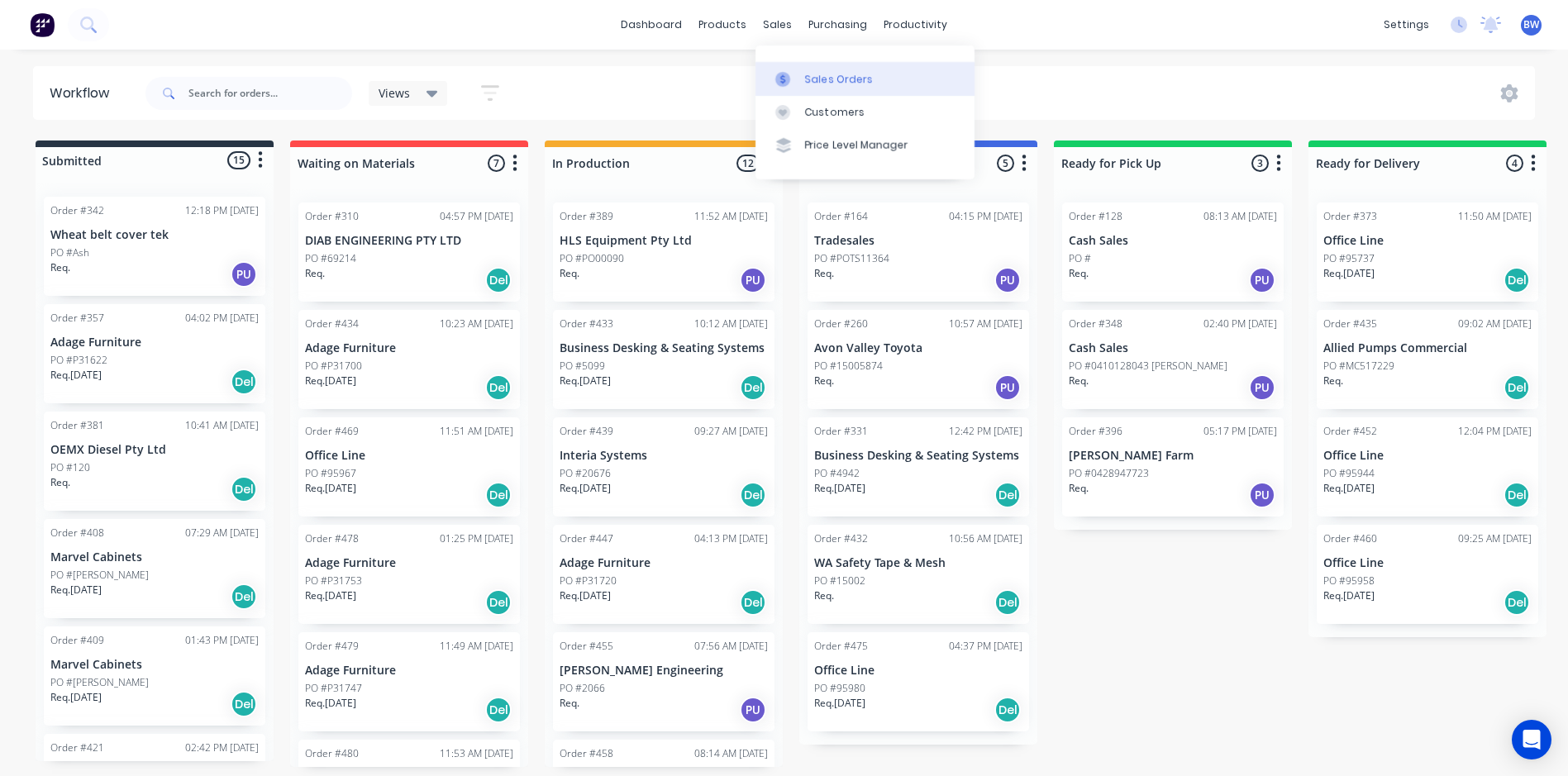
click at [782, 77] on icon at bounding box center [782, 80] width 15 height 15
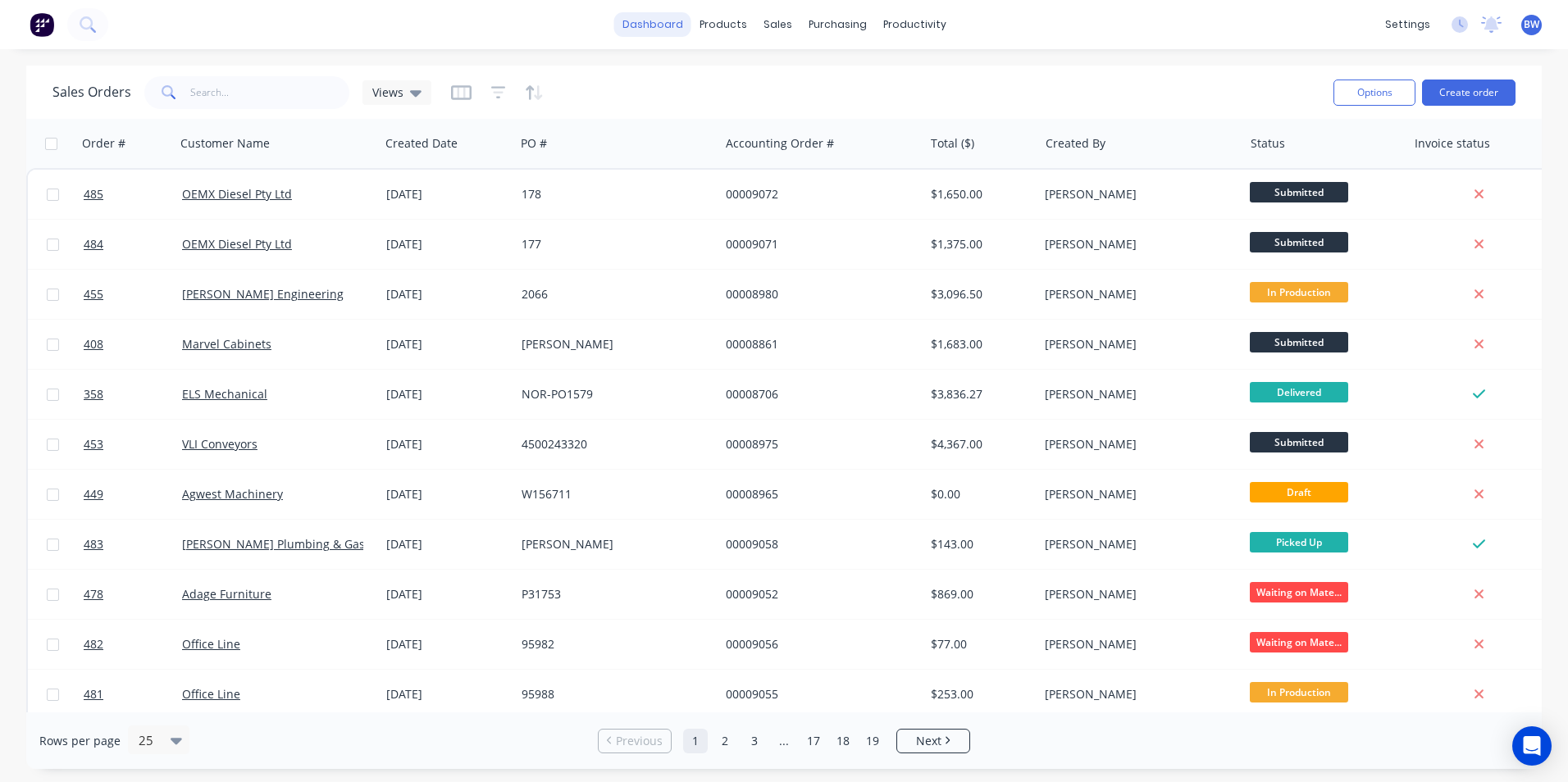
click at [657, 28] on link "dashboard" at bounding box center [653, 25] width 77 height 25
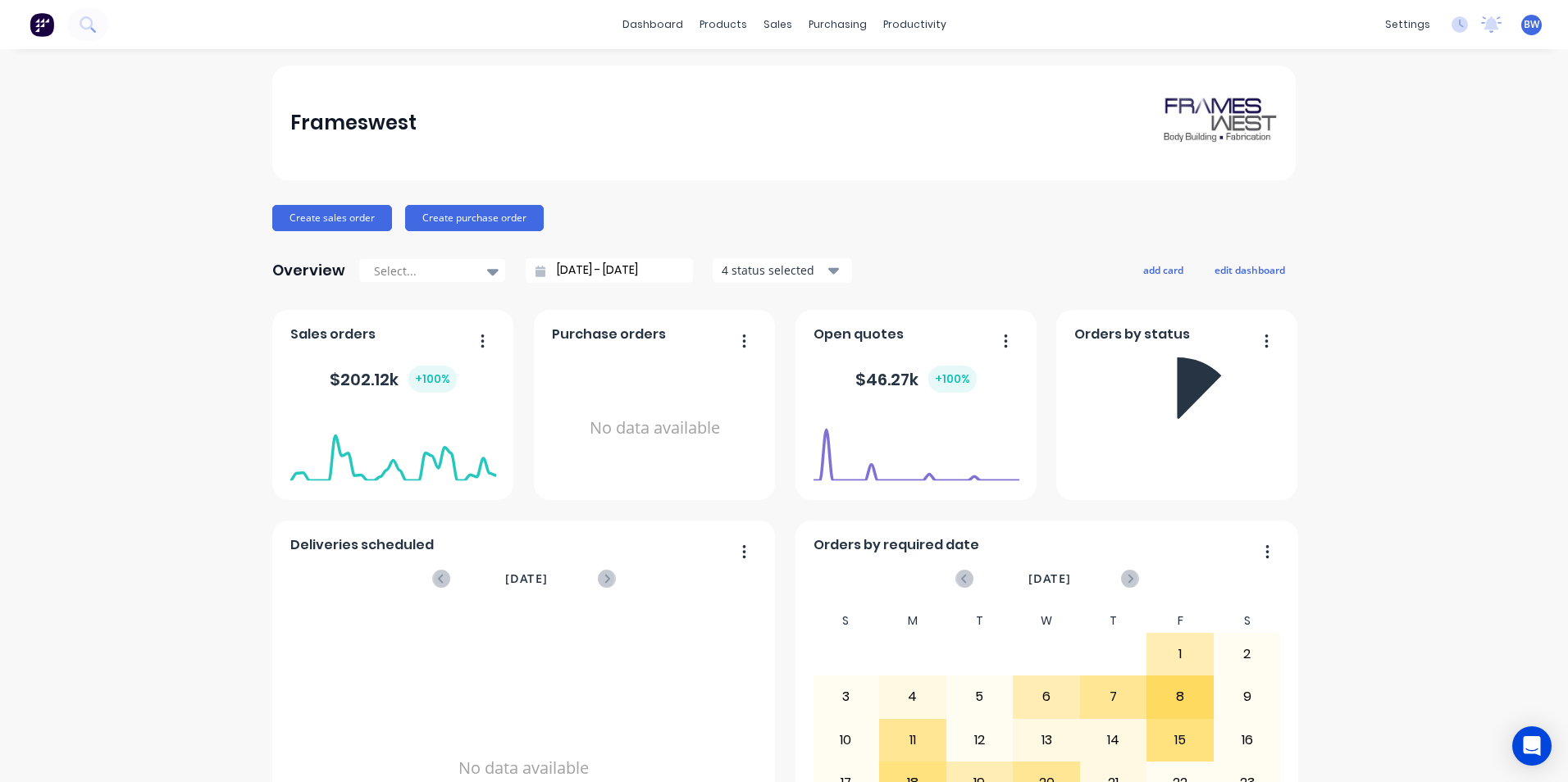
click at [490, 275] on div at bounding box center [493, 271] width 25 height 28
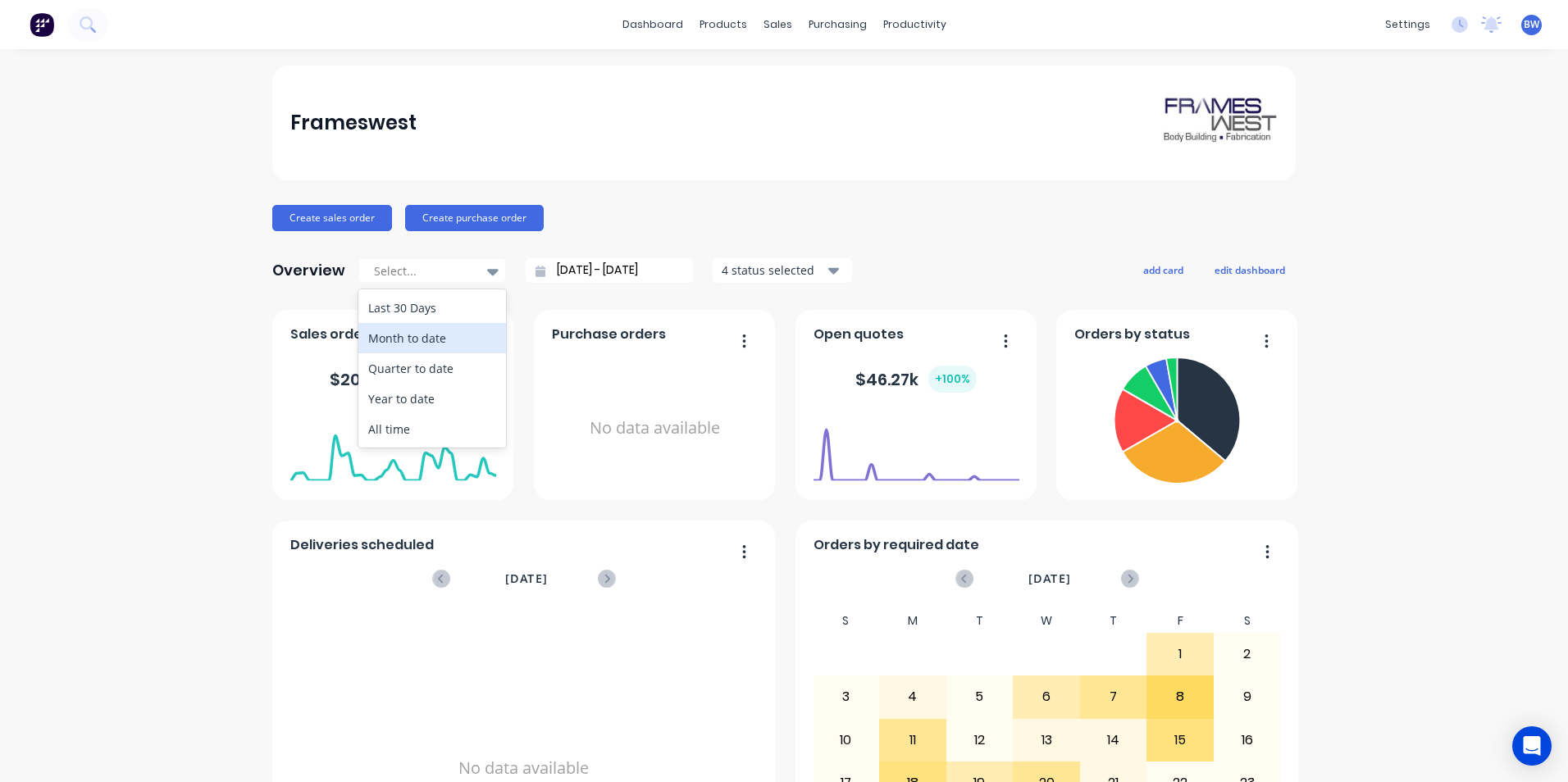
click at [462, 331] on div "Month to date" at bounding box center [432, 338] width 147 height 30
type input "[DATE] - [DATE]"
